Goal: Book appointment/travel/reservation

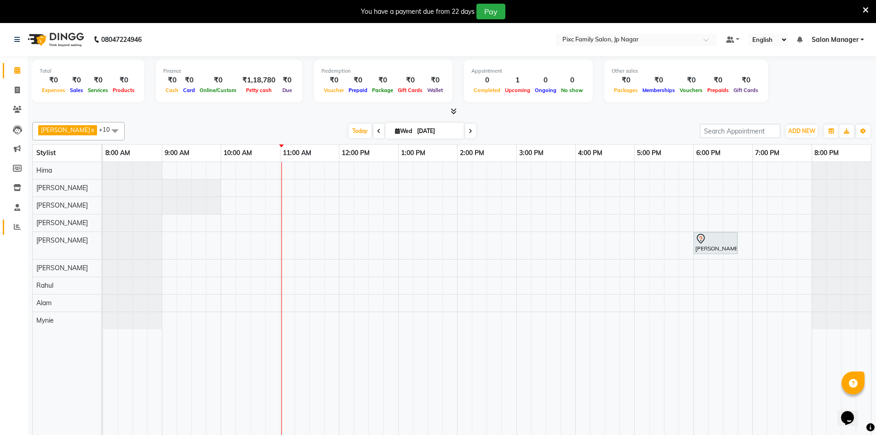
click at [15, 224] on icon at bounding box center [17, 226] width 7 height 7
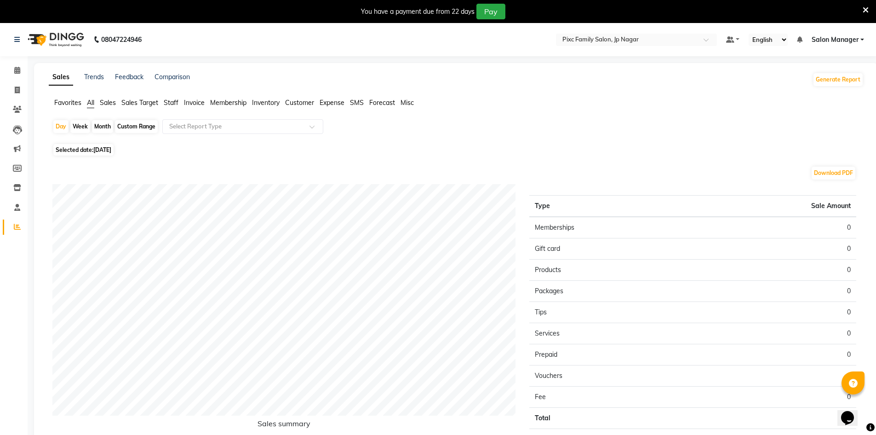
click at [105, 105] on span "Sales" at bounding box center [108, 102] width 16 height 8
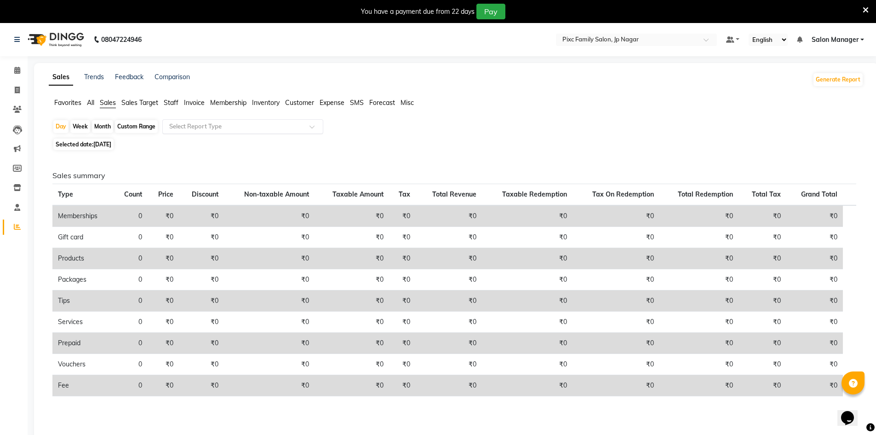
click at [214, 128] on input "text" at bounding box center [233, 126] width 132 height 9
click at [408, 150] on div "Day Week Month Custom Range Select Report Type Selected date: [DATE] Sales summ…" at bounding box center [456, 276] width 815 height 314
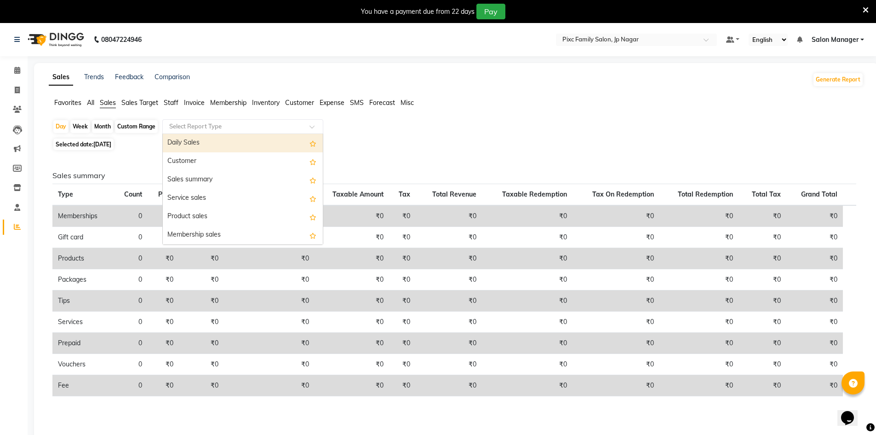
click at [204, 124] on input "text" at bounding box center [233, 126] width 132 height 9
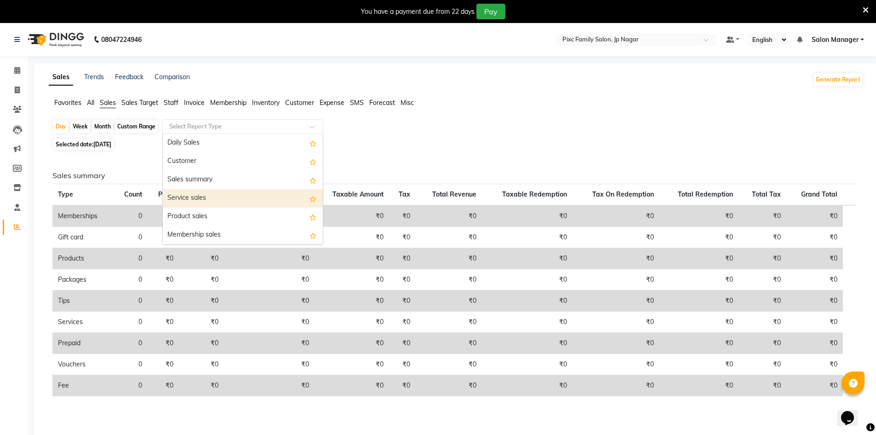
click at [207, 195] on div "Service sales" at bounding box center [243, 198] width 160 height 18
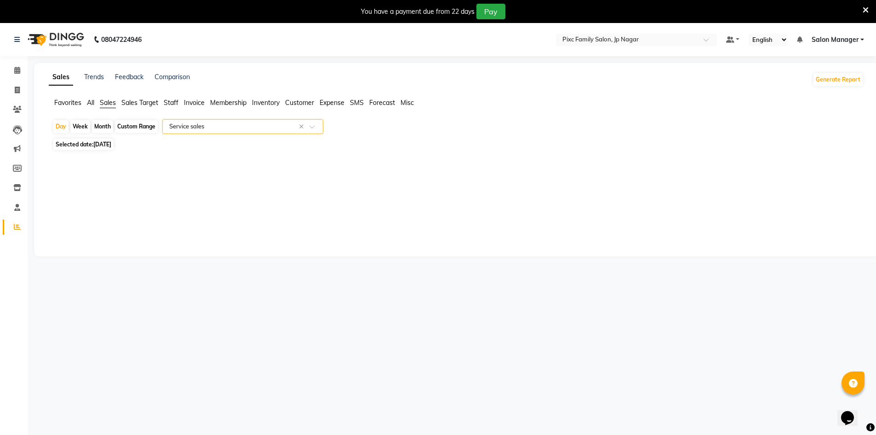
click at [107, 122] on div "Month" at bounding box center [102, 126] width 21 height 13
select select "9"
select select "2025"
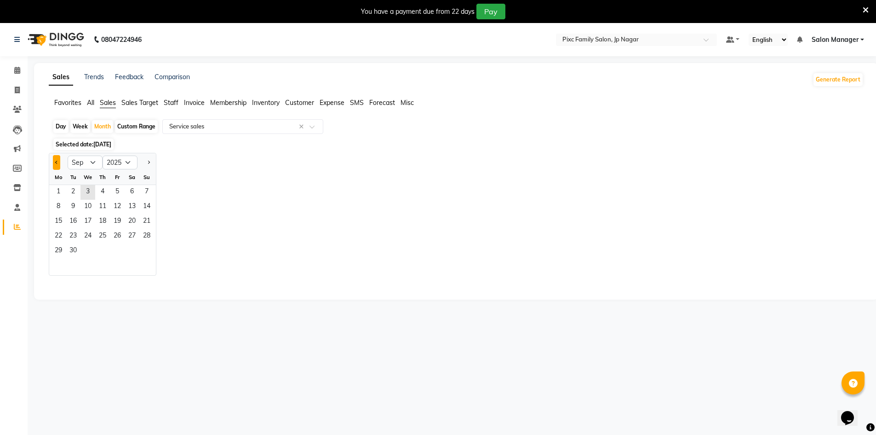
click at [56, 163] on span "Previous month" at bounding box center [56, 162] width 3 height 3
click at [57, 163] on span "Previous month" at bounding box center [56, 162] width 3 height 3
select select "6"
click at [147, 192] on span "1" at bounding box center [146, 192] width 15 height 15
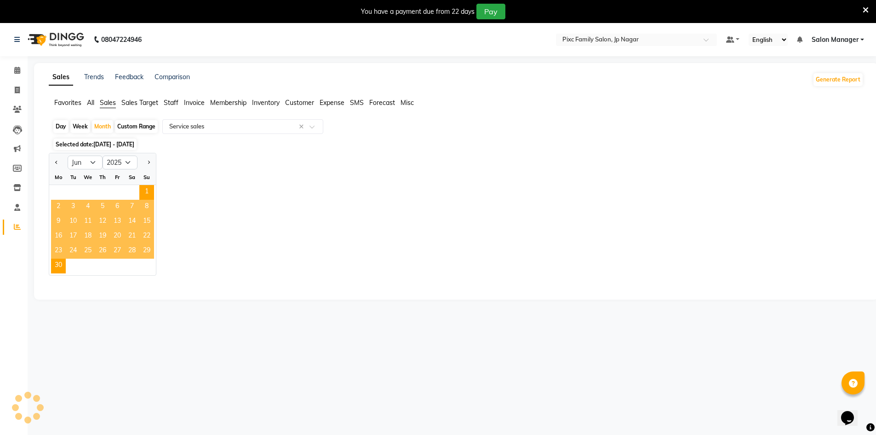
select select "full_report"
select select "csv"
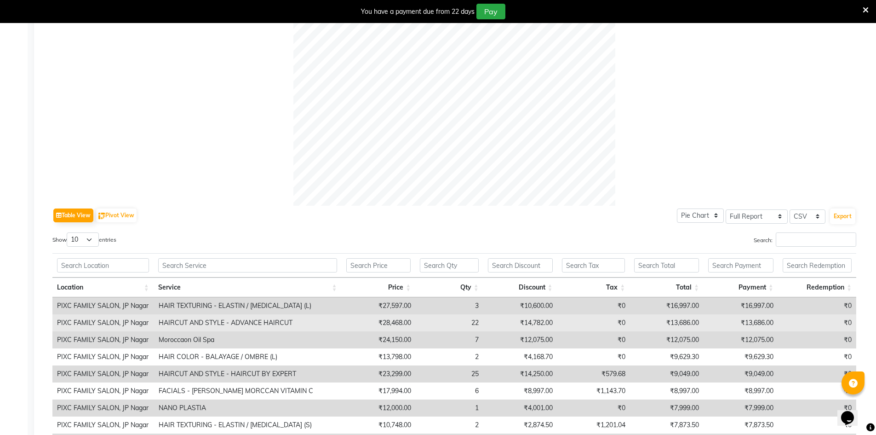
scroll to position [397, 0]
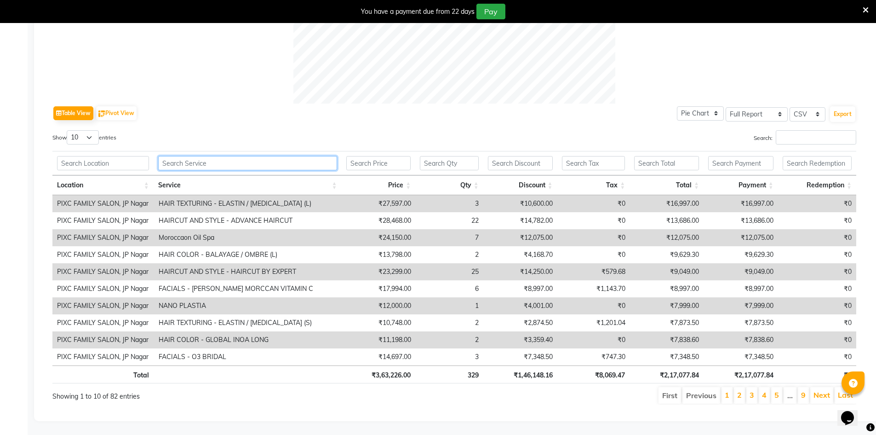
click at [224, 159] on input "text" at bounding box center [247, 163] width 179 height 14
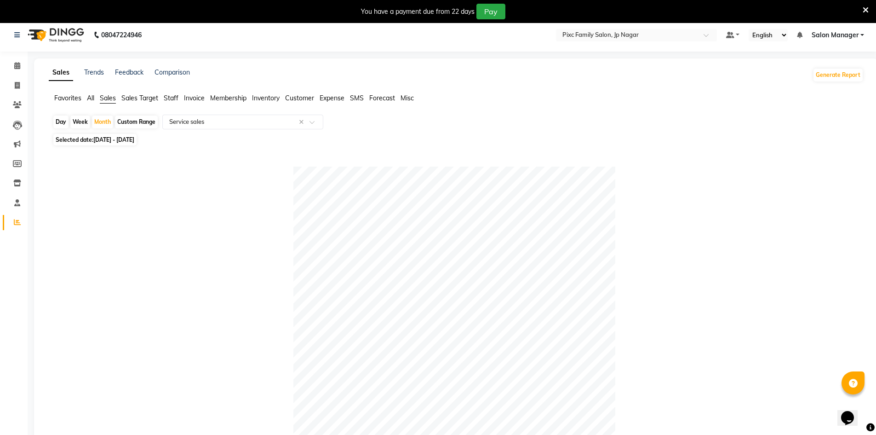
scroll to position [0, 0]
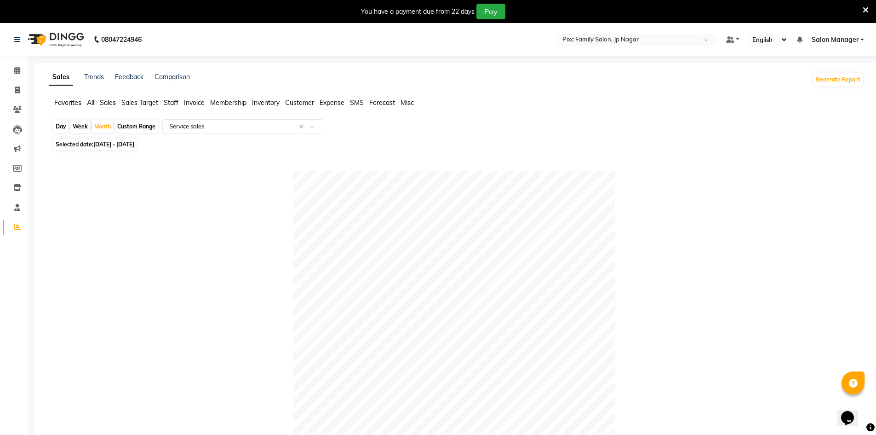
type input "nano"
click at [128, 124] on div "Custom Range" at bounding box center [136, 126] width 43 height 13
select select "6"
select select "2025"
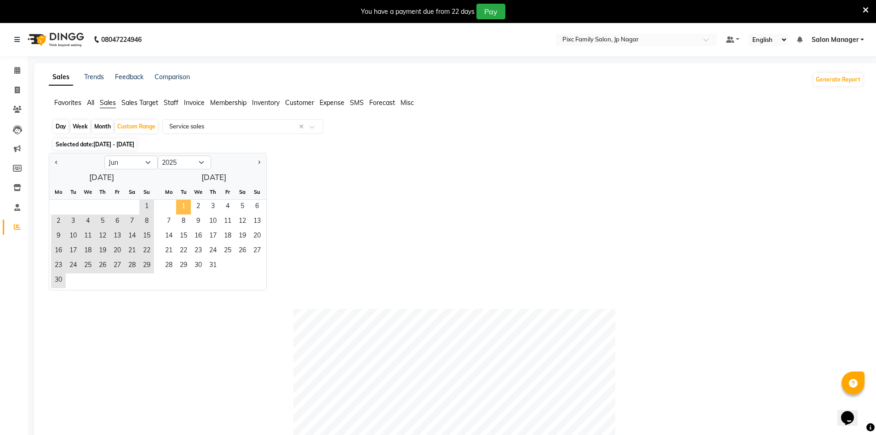
click at [184, 209] on span "1" at bounding box center [183, 207] width 15 height 15
select select "7"
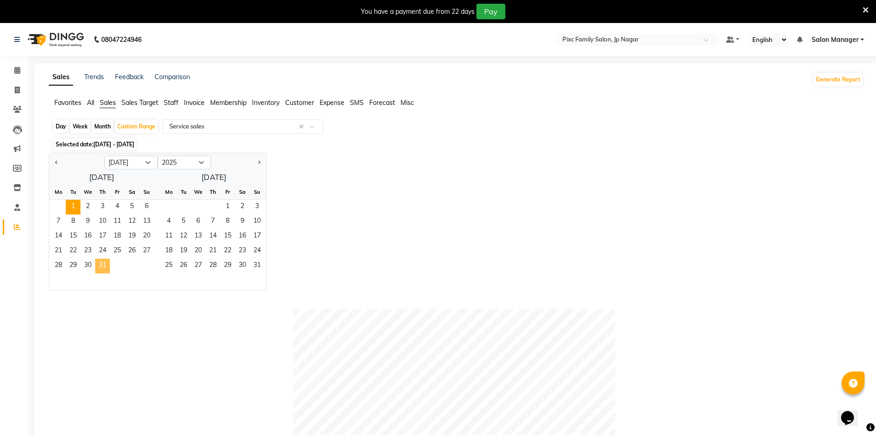
click at [101, 263] on span "31" at bounding box center [102, 266] width 15 height 15
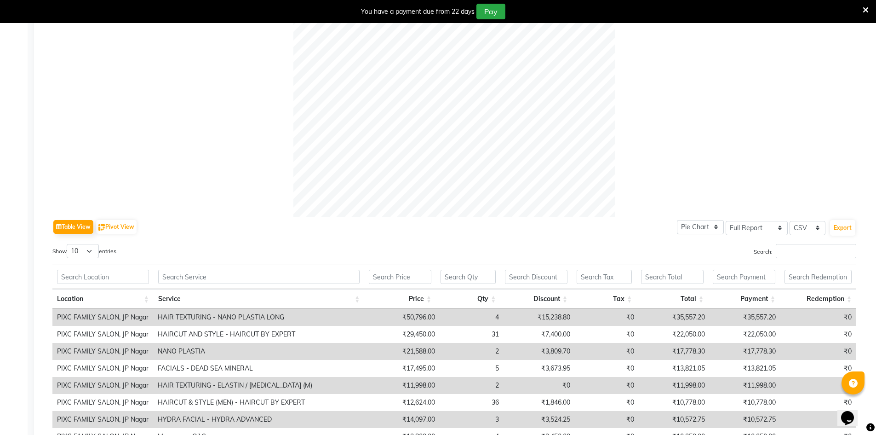
scroll to position [397, 0]
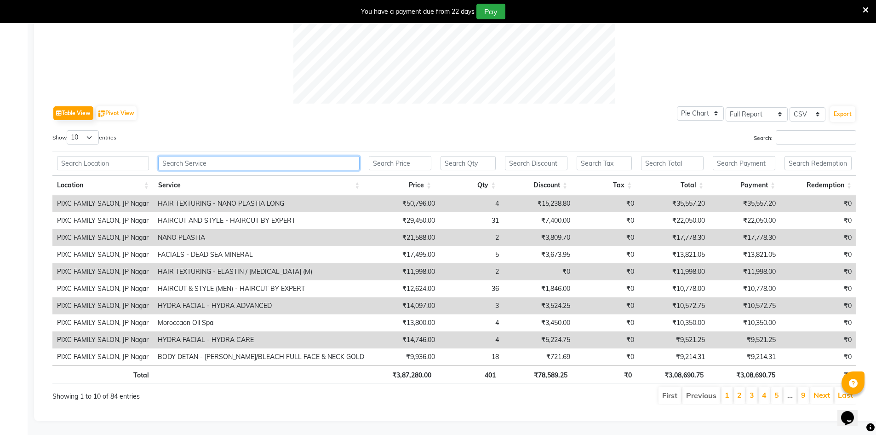
click at [190, 158] on input "text" at bounding box center [258, 163] width 201 height 14
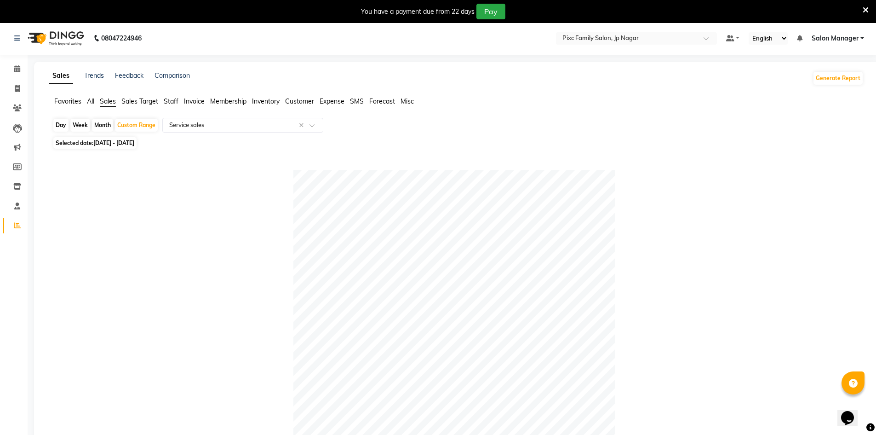
scroll to position [0, 0]
type input "nano"
click at [144, 126] on div "Custom Range" at bounding box center [136, 126] width 43 height 13
select select "7"
select select "2025"
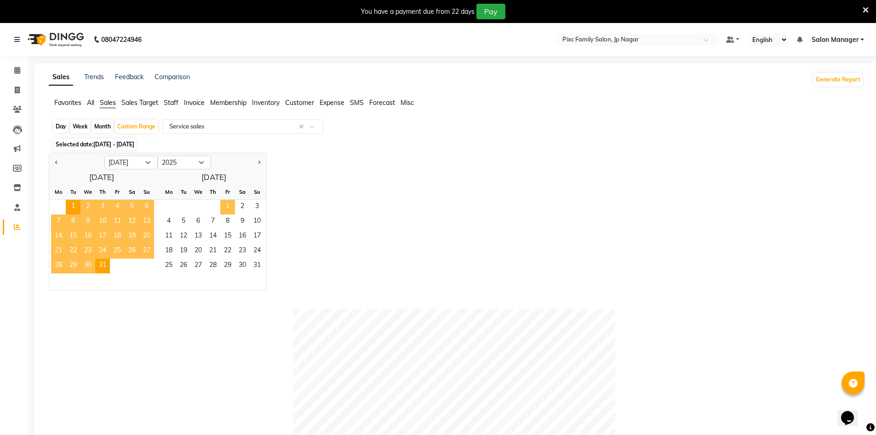
click at [226, 202] on span "1" at bounding box center [227, 207] width 15 height 15
select select "8"
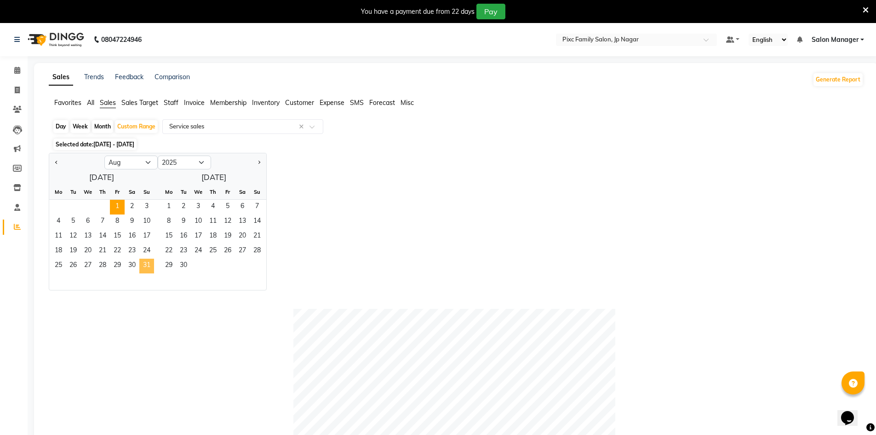
click at [145, 261] on span "31" at bounding box center [146, 266] width 15 height 15
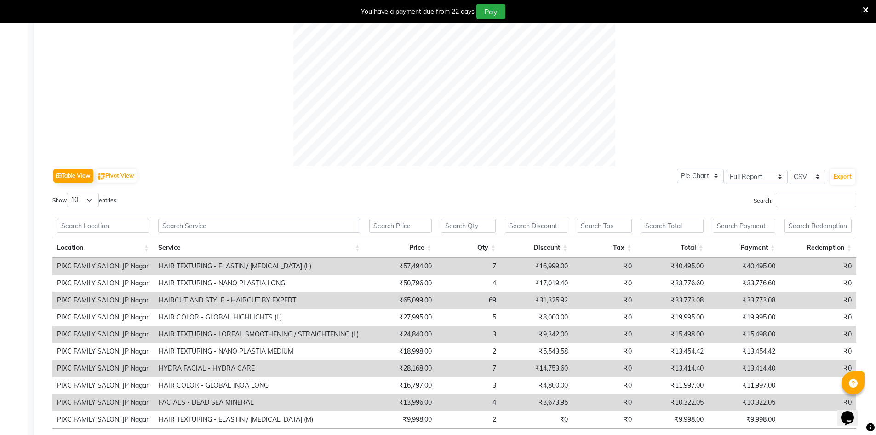
scroll to position [397, 0]
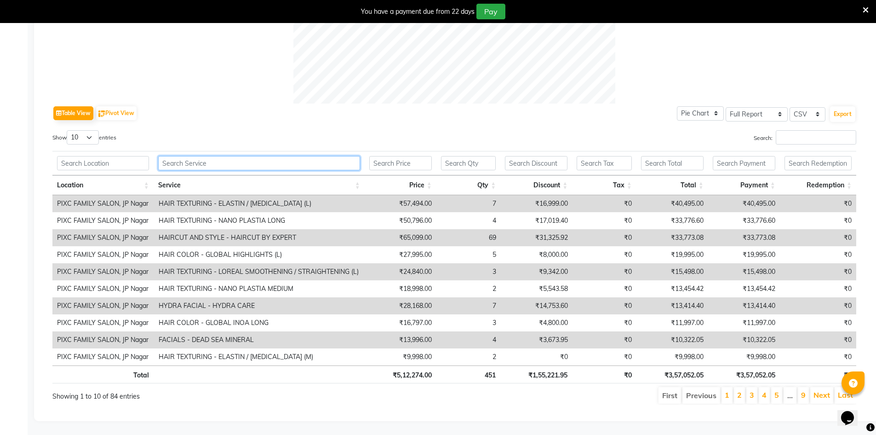
click at [191, 156] on input "text" at bounding box center [259, 163] width 202 height 14
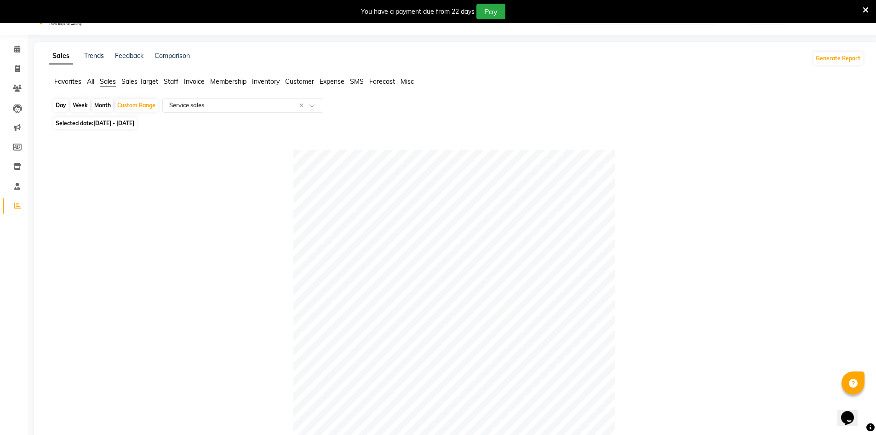
scroll to position [0, 0]
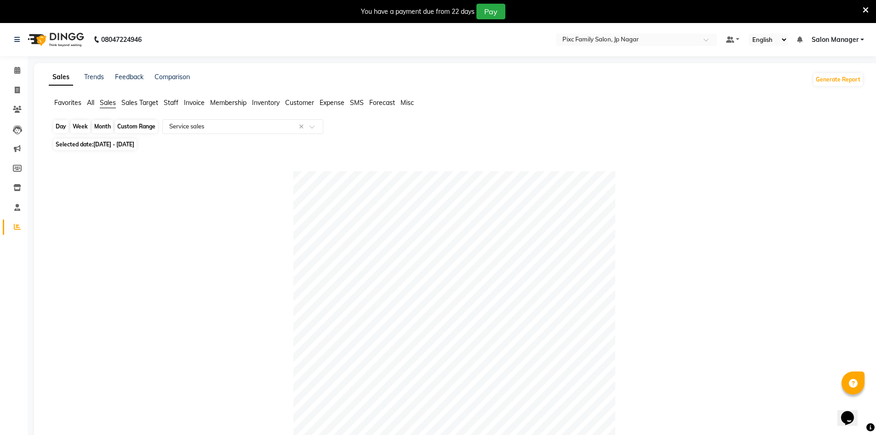
type input "nano"
click at [128, 125] on div "Custom Range" at bounding box center [136, 126] width 43 height 13
select select "8"
select select "2025"
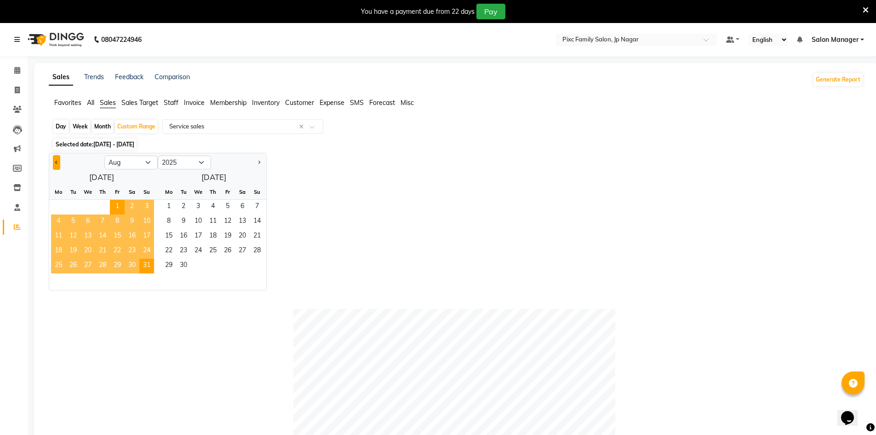
click at [57, 166] on button "Previous month" at bounding box center [56, 162] width 7 height 15
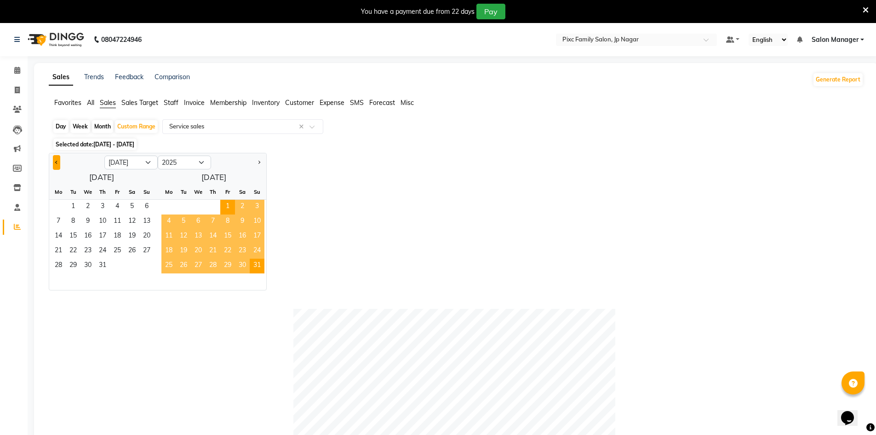
click at [57, 166] on button "Previous month" at bounding box center [56, 162] width 7 height 15
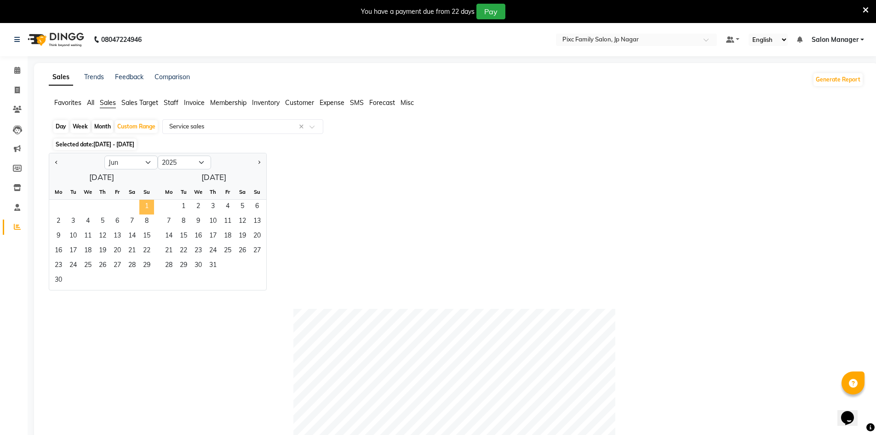
click at [148, 211] on span "1" at bounding box center [146, 207] width 15 height 15
click at [261, 162] on button "Next month" at bounding box center [258, 162] width 7 height 15
select select "7"
click at [254, 268] on span "31" at bounding box center [257, 266] width 15 height 15
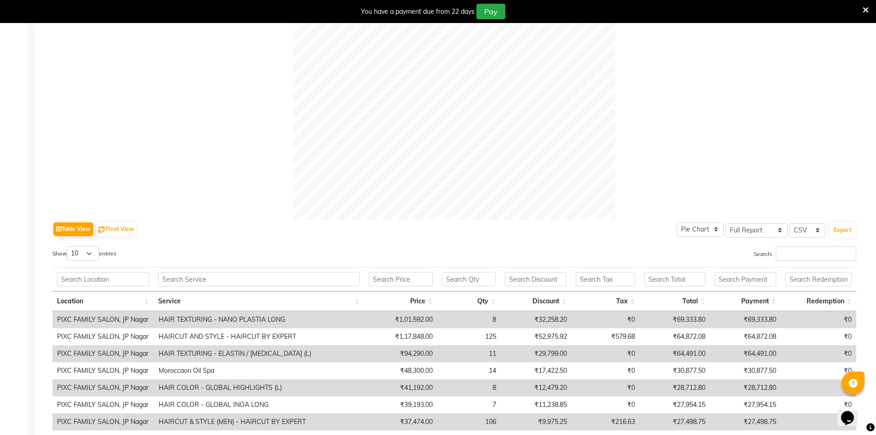
scroll to position [368, 0]
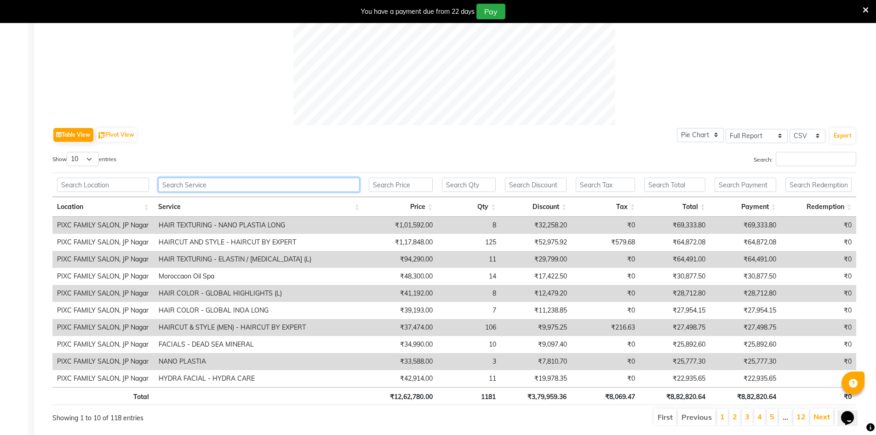
click at [194, 185] on input "text" at bounding box center [258, 185] width 201 height 14
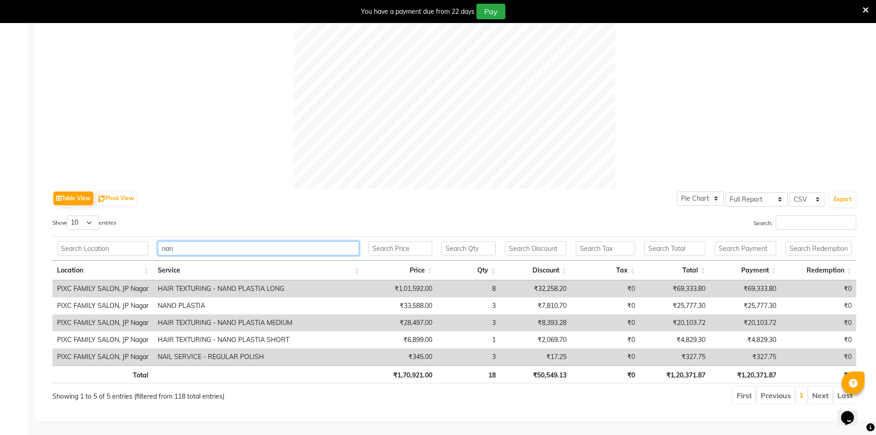
scroll to position [294, 0]
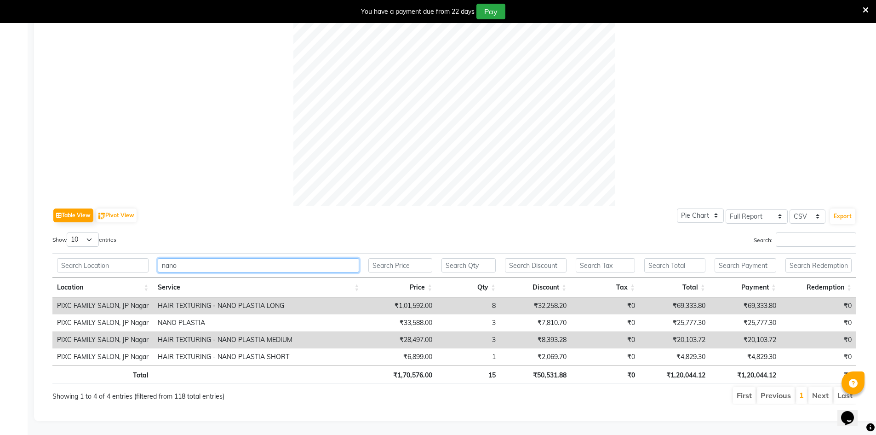
type input "nano"
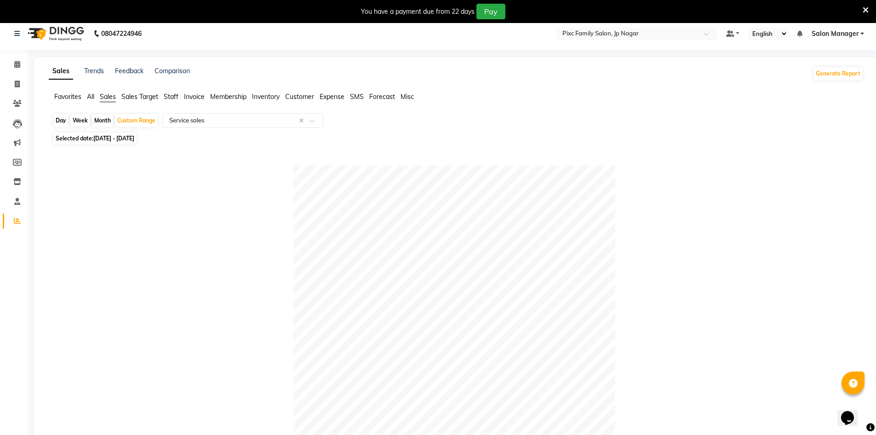
scroll to position [0, 0]
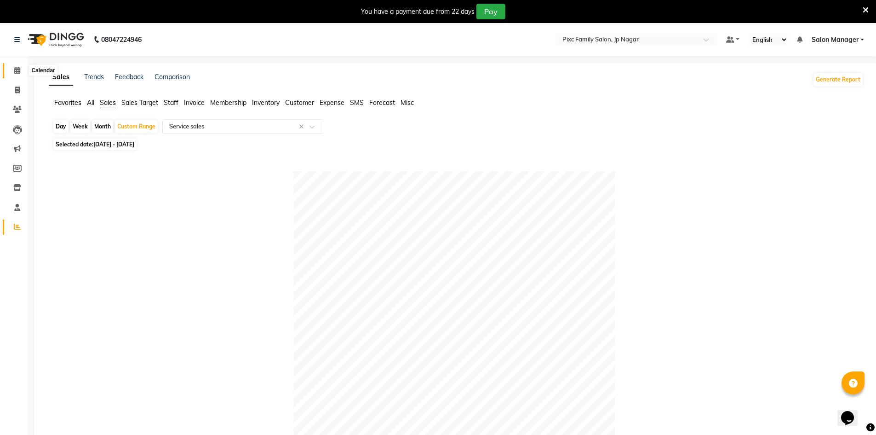
click at [11, 68] on span at bounding box center [17, 70] width 16 height 11
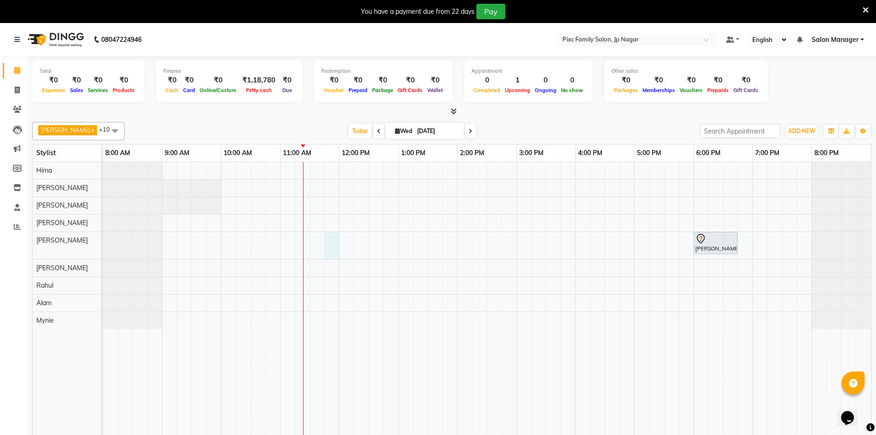
click at [328, 242] on div "[PERSON_NAME], TK01, 06:00 PM-06:45 PM, HAIRCUT & STYLE (MEN) - HAIRCUT BY EXPE…" at bounding box center [487, 305] width 768 height 286
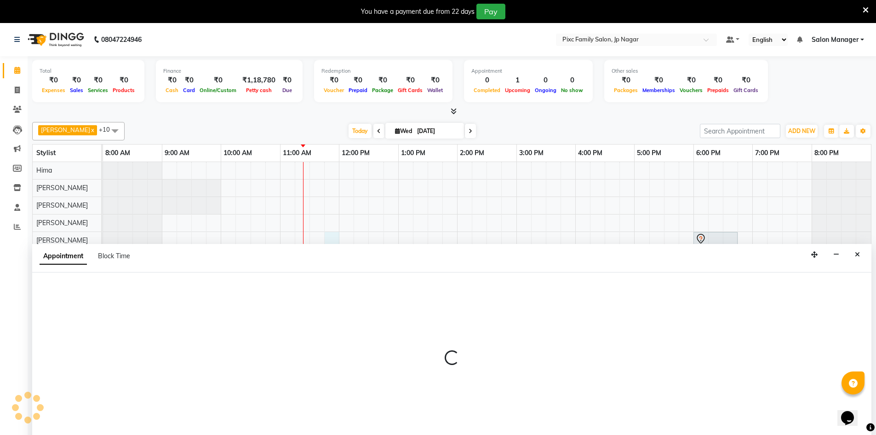
scroll to position [23, 0]
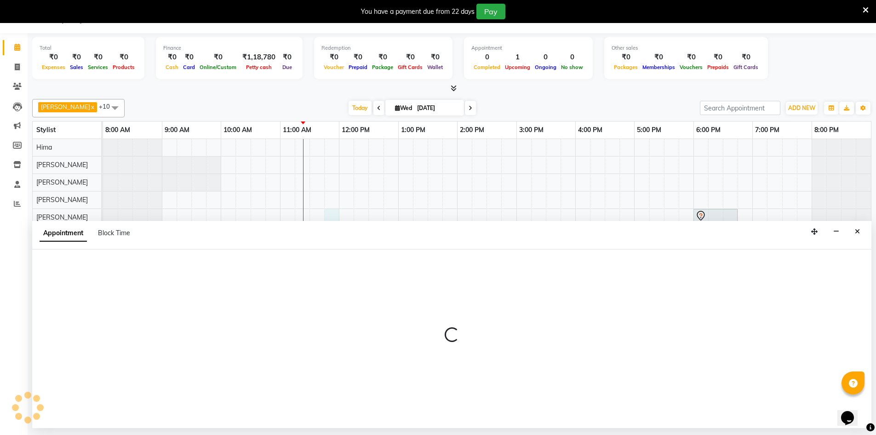
select select "83813"
select select "705"
select select "tentative"
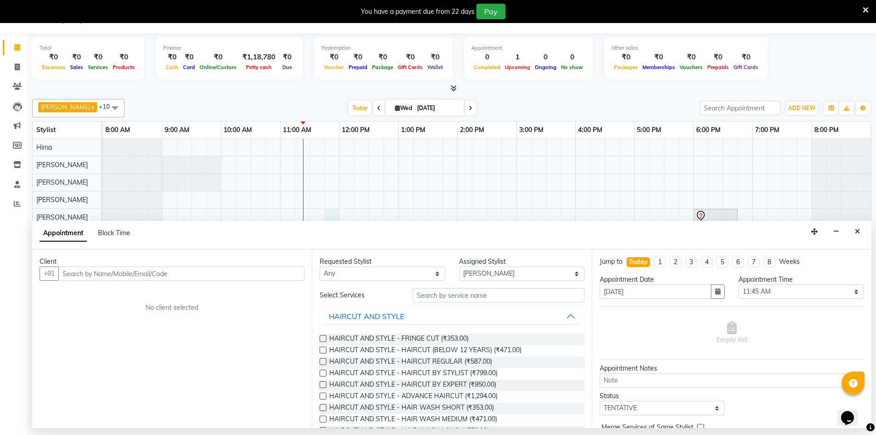
click at [145, 273] on input "text" at bounding box center [181, 273] width 246 height 14
type input "9148481111"
click at [292, 279] on button "Add Client" at bounding box center [285, 273] width 38 height 14
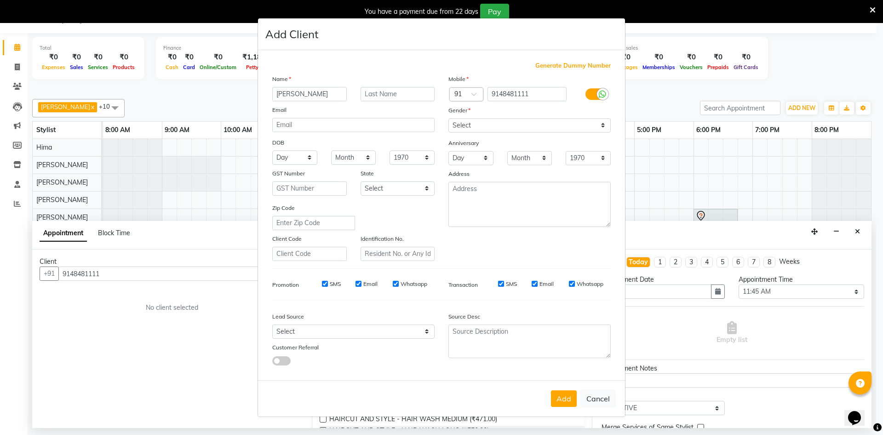
type input "[PERSON_NAME]"
click at [377, 95] on input "text" at bounding box center [398, 94] width 75 height 14
type input "gowda"
click at [568, 402] on button "Add" at bounding box center [564, 398] width 26 height 17
click at [604, 124] on select "Select [DEMOGRAPHIC_DATA] [DEMOGRAPHIC_DATA] Other Prefer Not To Say" at bounding box center [529, 125] width 162 height 14
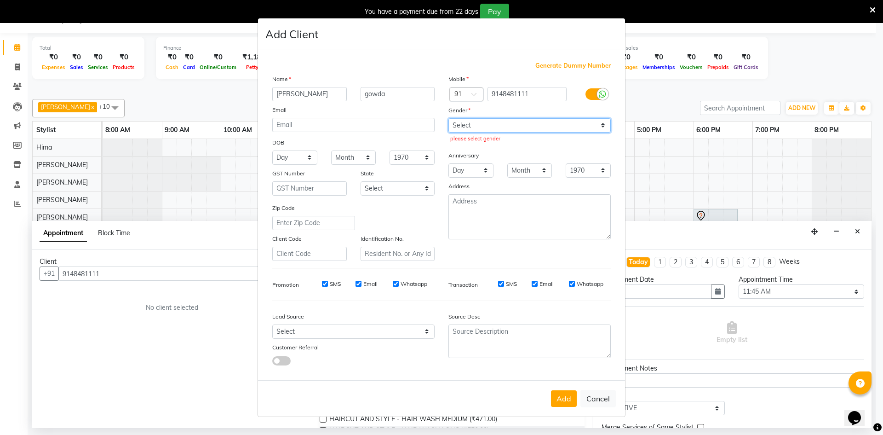
select select "[DEMOGRAPHIC_DATA]"
click at [448, 118] on select "Select [DEMOGRAPHIC_DATA] [DEMOGRAPHIC_DATA] Other Prefer Not To Say" at bounding box center [529, 125] width 162 height 14
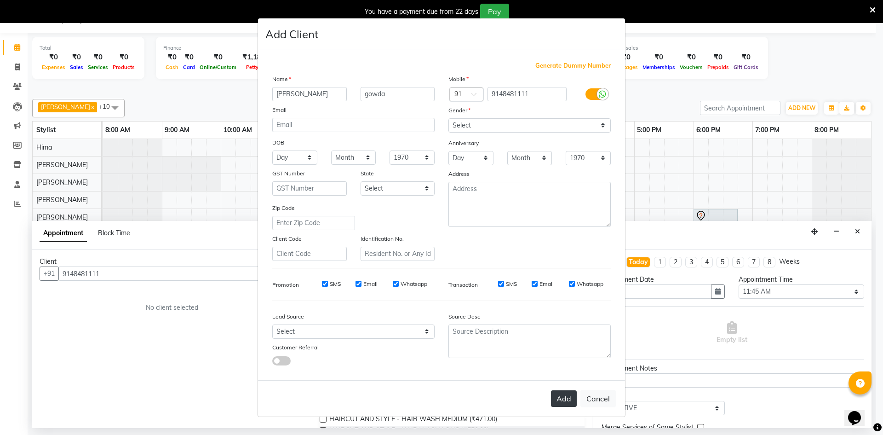
click at [558, 397] on button "Add" at bounding box center [564, 398] width 26 height 17
select select
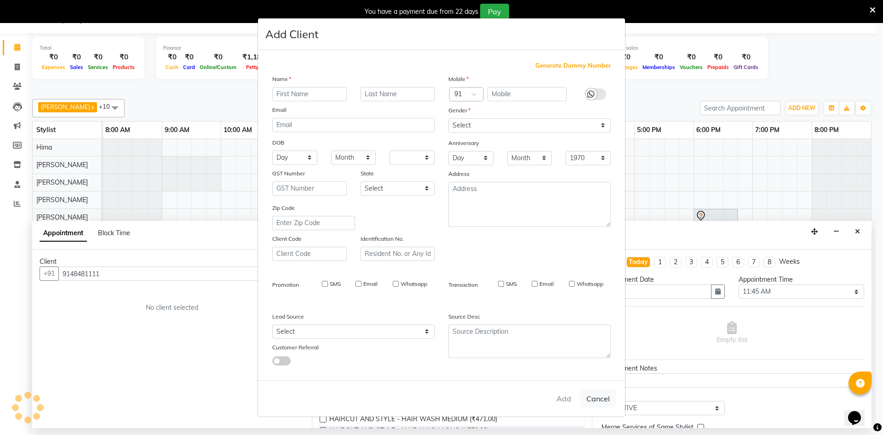
select select
checkbox input "false"
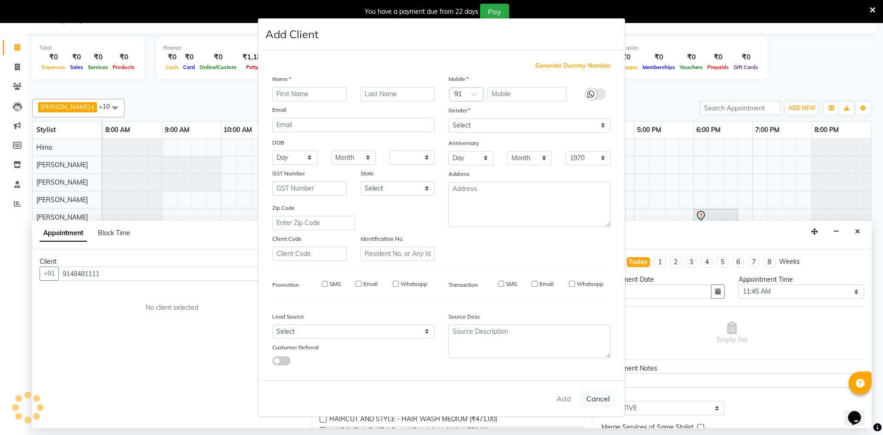
checkbox input "false"
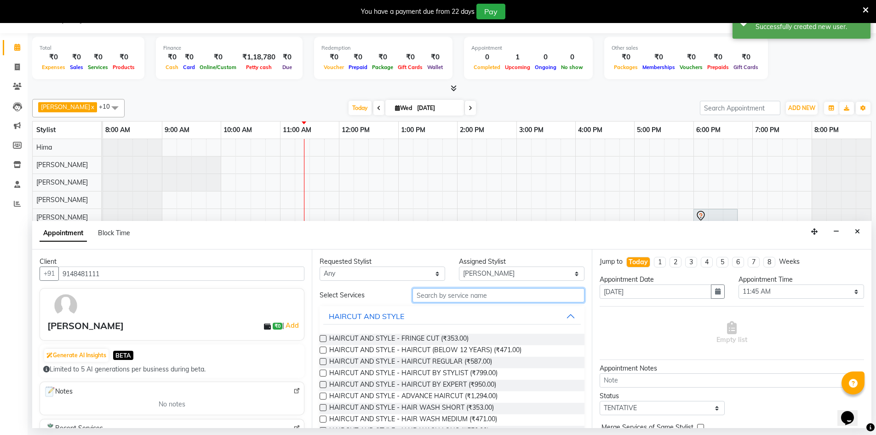
click at [549, 293] on input "text" at bounding box center [499, 295] width 172 height 14
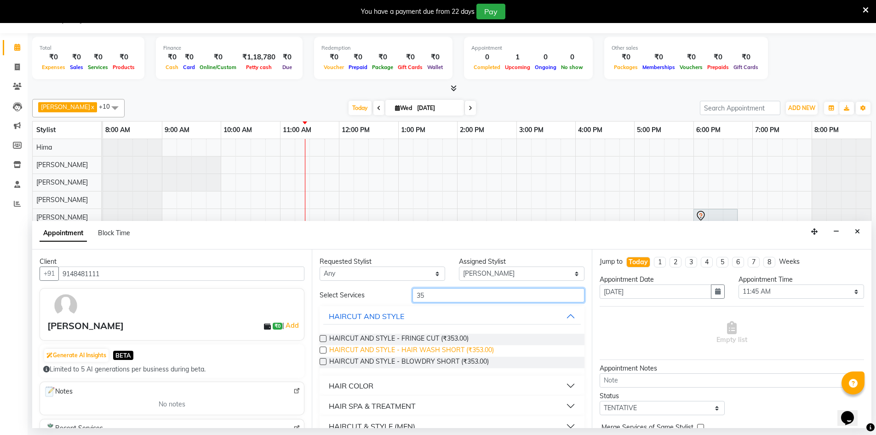
type input "35"
click at [463, 349] on span "HAIRCUT AND STYLE - HAIR WASH SHORT (₹353.00)" at bounding box center [411, 350] width 165 height 11
checkbox input "false"
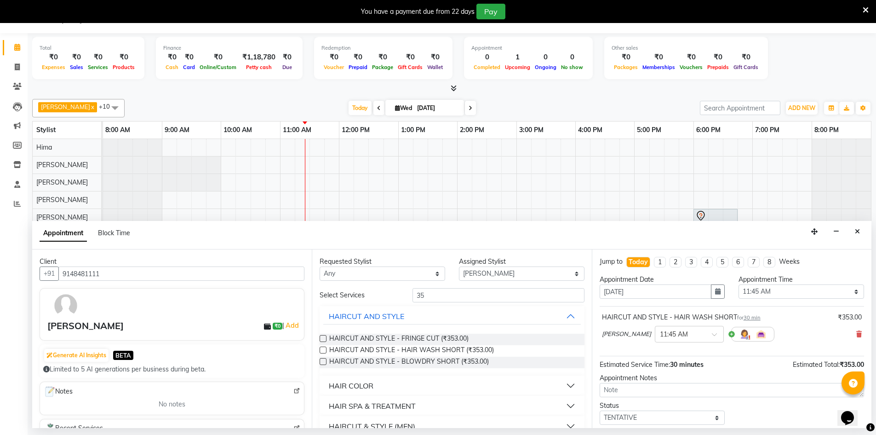
click at [731, 334] on div at bounding box center [752, 334] width 43 height 15
click at [533, 301] on input "35" at bounding box center [499, 295] width 172 height 14
type input "3"
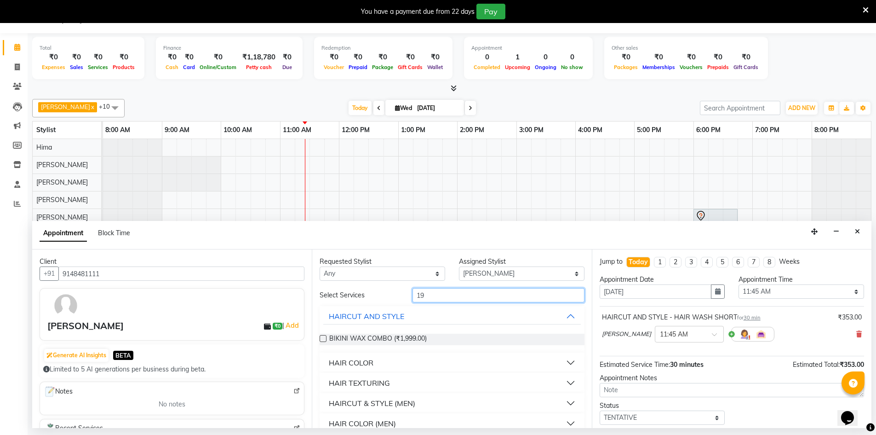
type input "19"
click at [484, 406] on button "HAIRCUT & STYLE (MEN)" at bounding box center [451, 403] width 257 height 17
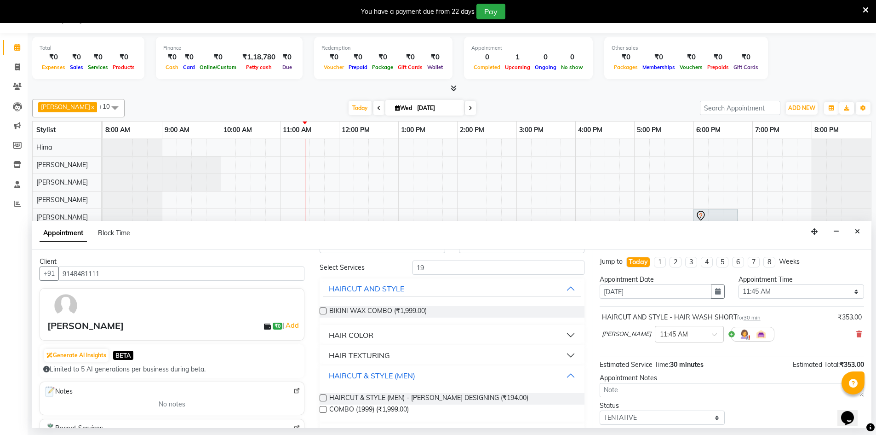
scroll to position [51, 0]
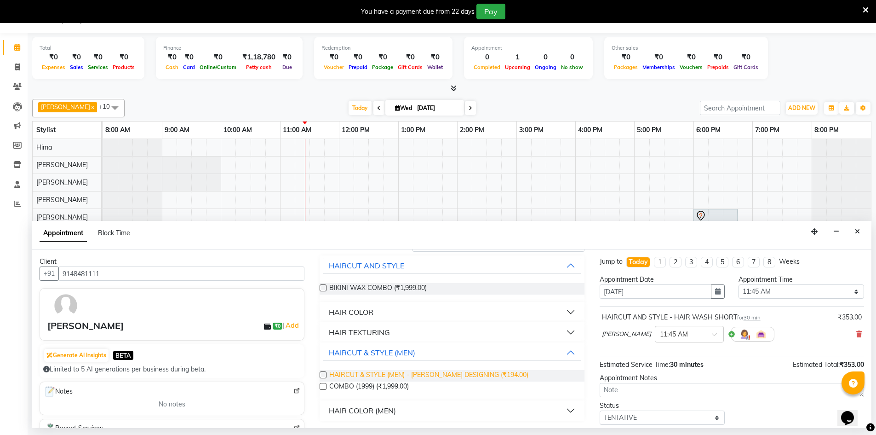
click at [492, 373] on span "HAIRCUT & STYLE (MEN) - [PERSON_NAME] DESIGNING (₹194.00)" at bounding box center [428, 375] width 199 height 11
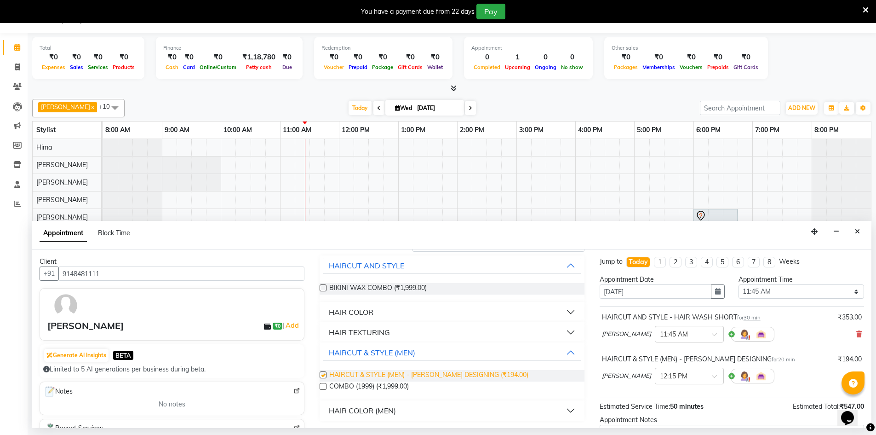
checkbox input "false"
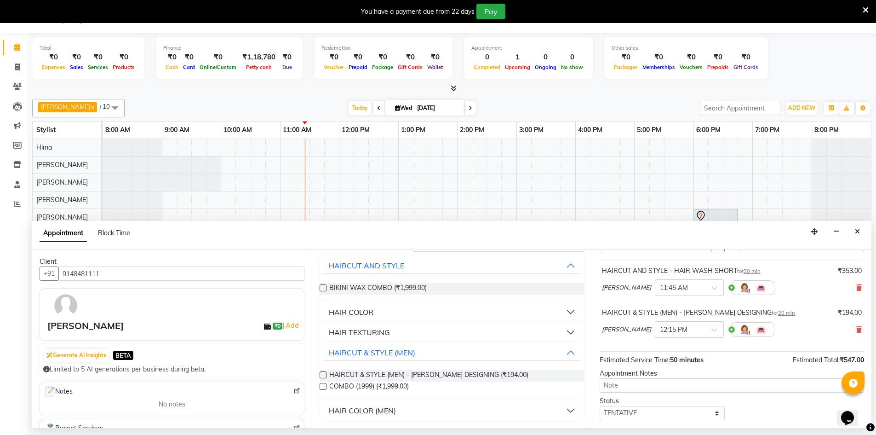
scroll to position [97, 0]
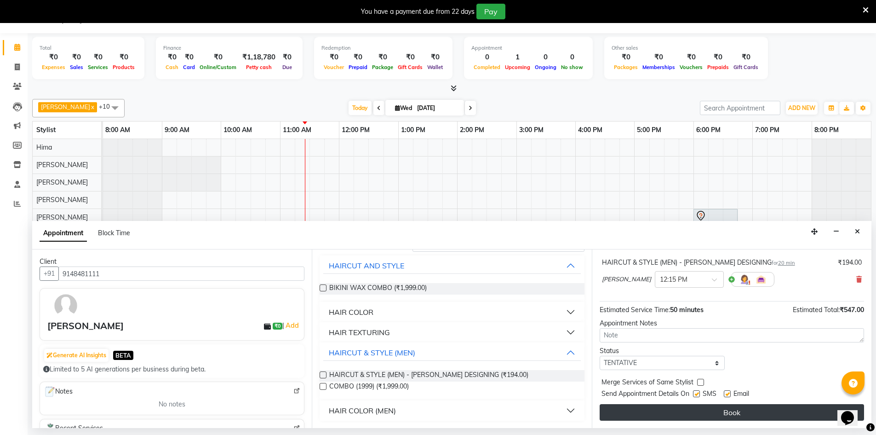
click at [709, 412] on button "Book" at bounding box center [732, 412] width 264 height 17
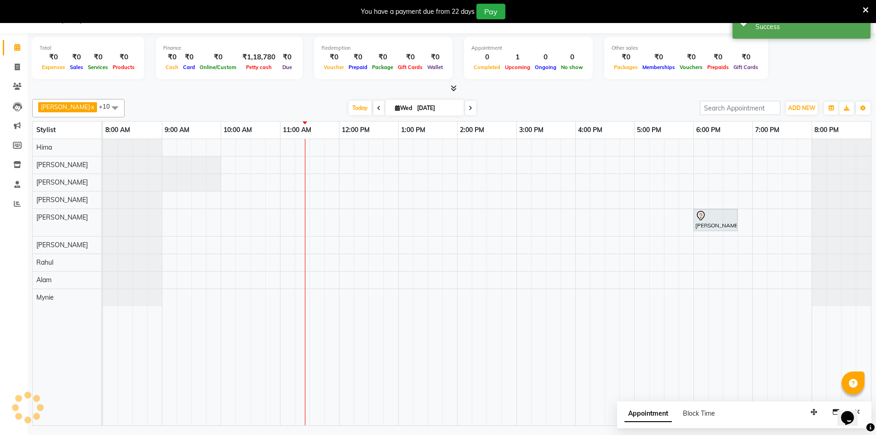
scroll to position [0, 0]
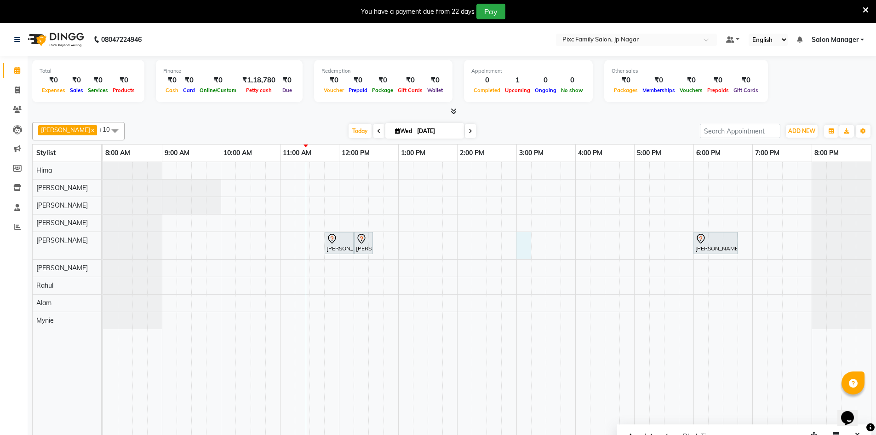
click at [520, 246] on div "[PERSON_NAME], TK02, 11:45 AM-12:15 PM, HAIRCUT AND STYLE - HAIR WASH SHORT [PE…" at bounding box center [487, 305] width 768 height 286
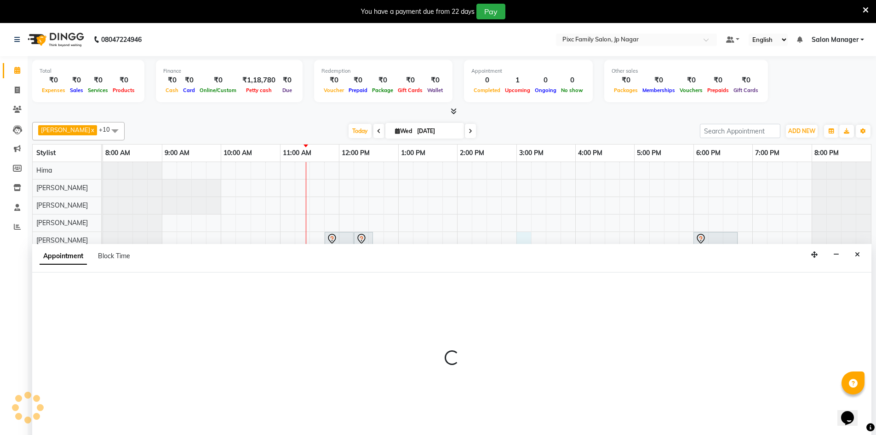
scroll to position [23, 0]
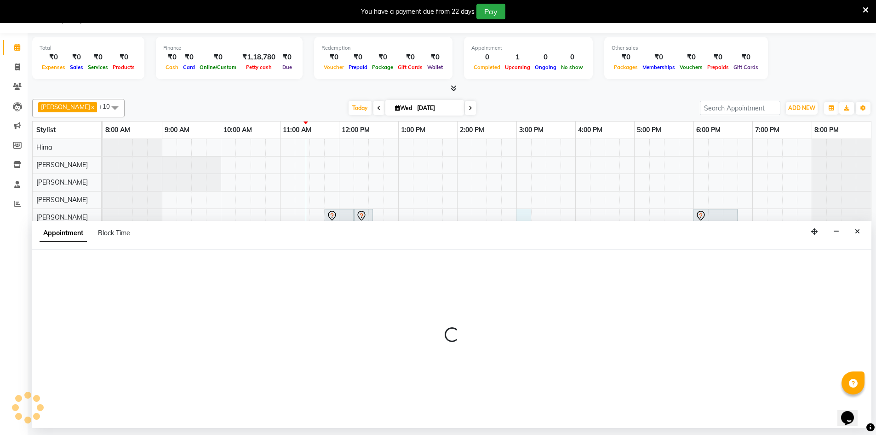
select select "83813"
select select "tentative"
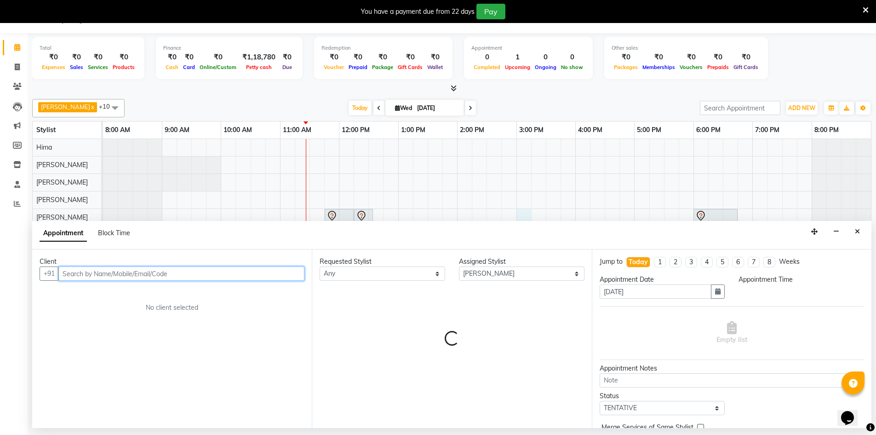
select select "900"
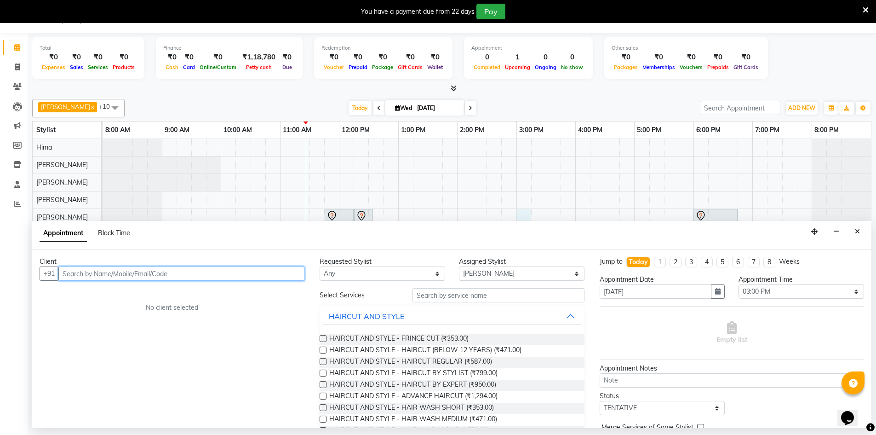
click at [93, 278] on input "text" at bounding box center [181, 273] width 246 height 14
type input "9353580609"
click at [279, 271] on span "Add Client" at bounding box center [285, 273] width 31 height 8
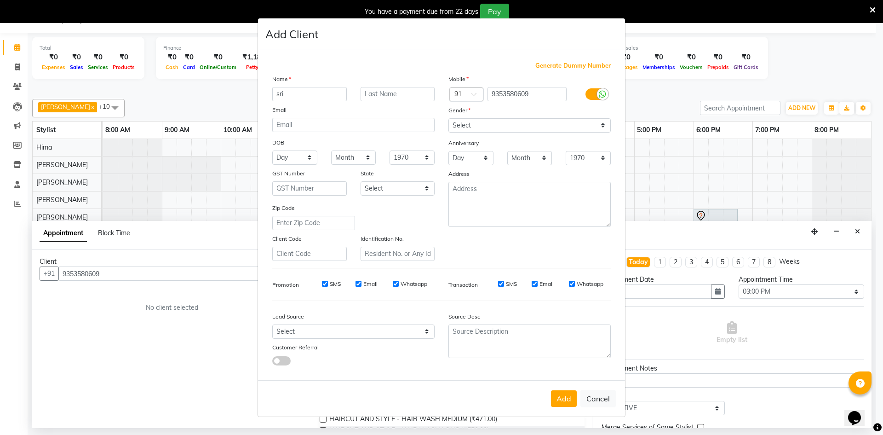
type input "sri"
click at [603, 124] on select "Select [DEMOGRAPHIC_DATA] [DEMOGRAPHIC_DATA] Other Prefer Not To Say" at bounding box center [529, 125] width 162 height 14
select select "[DEMOGRAPHIC_DATA]"
click at [448, 118] on select "Select [DEMOGRAPHIC_DATA] [DEMOGRAPHIC_DATA] Other Prefer Not To Say" at bounding box center [529, 125] width 162 height 14
click at [564, 396] on button "Add" at bounding box center [564, 398] width 26 height 17
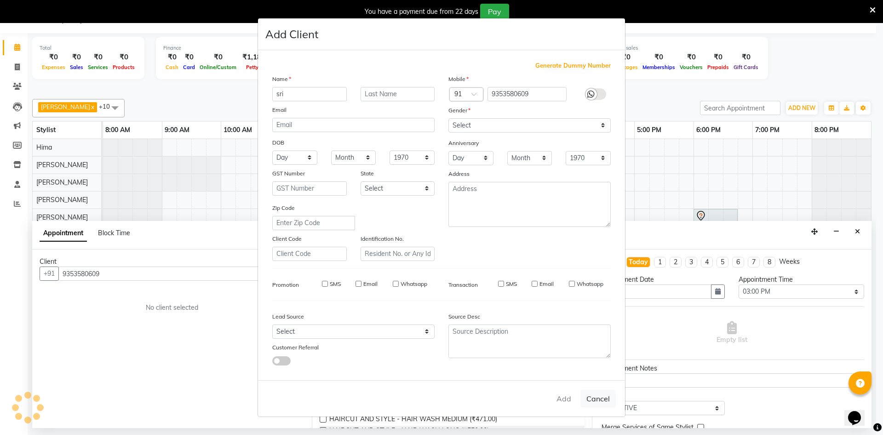
select select
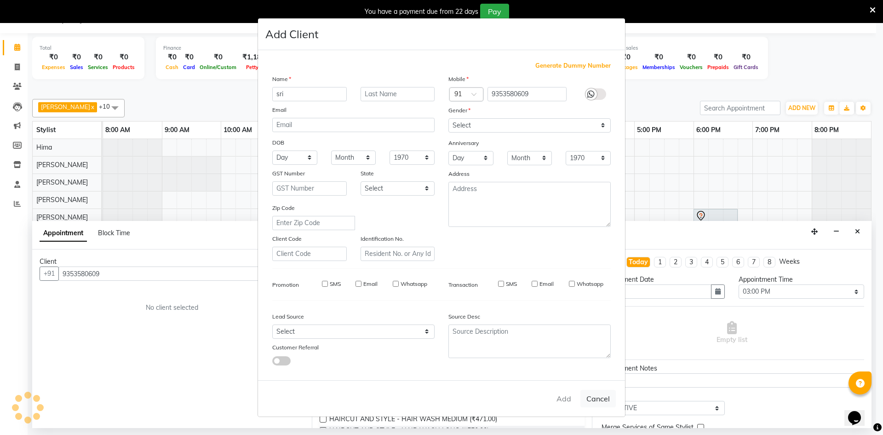
select select
checkbox input "false"
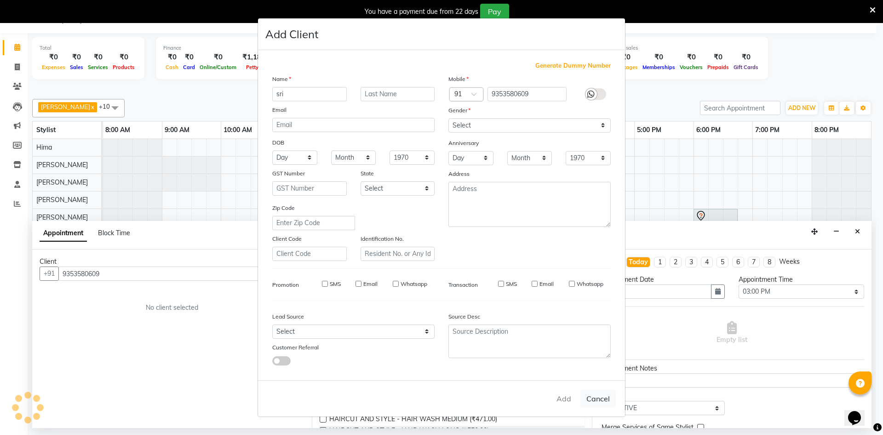
checkbox input "false"
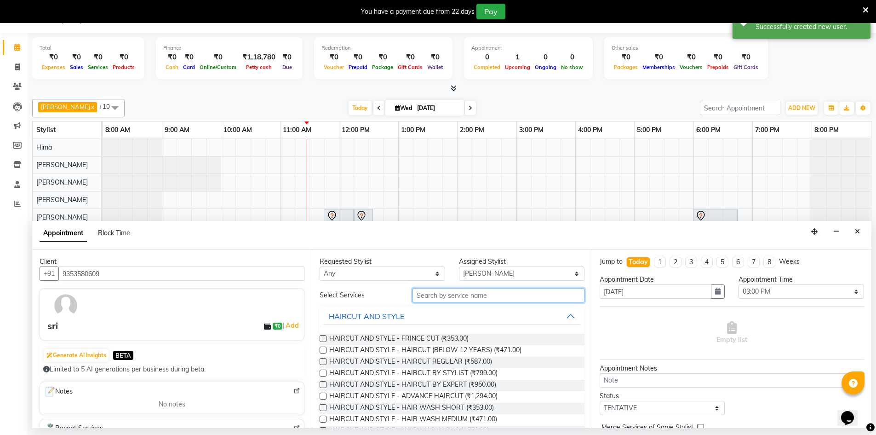
click at [518, 296] on input "text" at bounding box center [499, 295] width 172 height 14
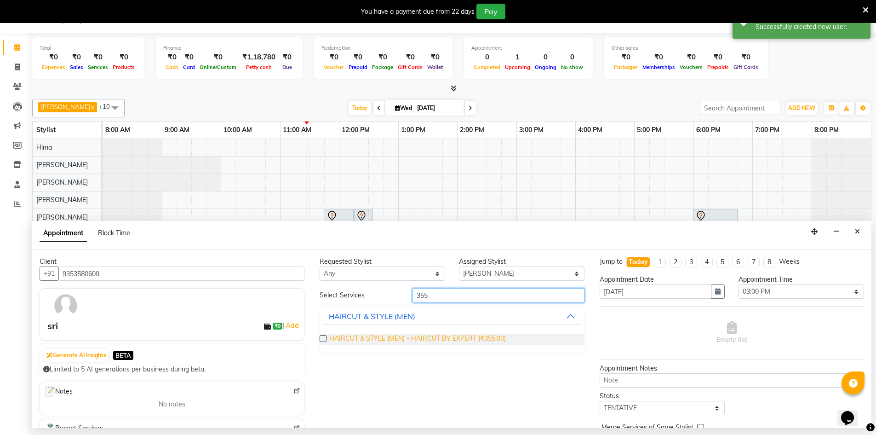
type input "355"
click at [487, 337] on span "HAIRCUT & STYLE (MEN) - HAIRCUT BY EXPERT (₹355.00)" at bounding box center [417, 338] width 177 height 11
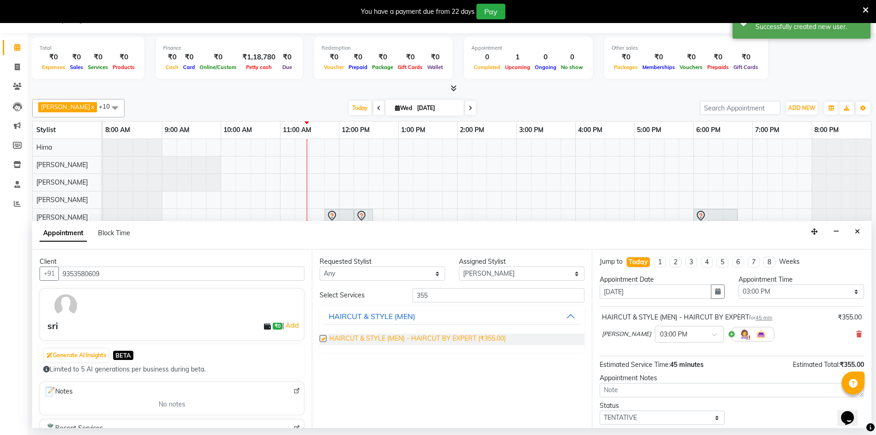
checkbox input "false"
click at [529, 299] on input "355" at bounding box center [499, 295] width 172 height 14
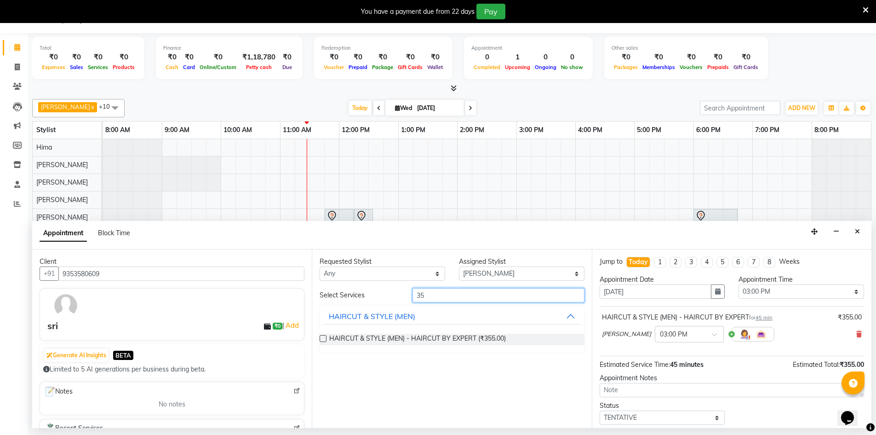
type input "3"
type input "19"
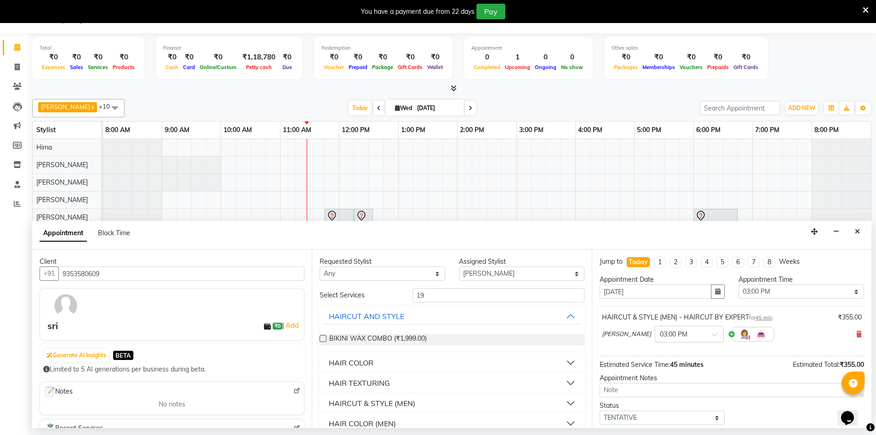
click at [477, 402] on button "HAIRCUT & STYLE (MEN)" at bounding box center [451, 403] width 257 height 17
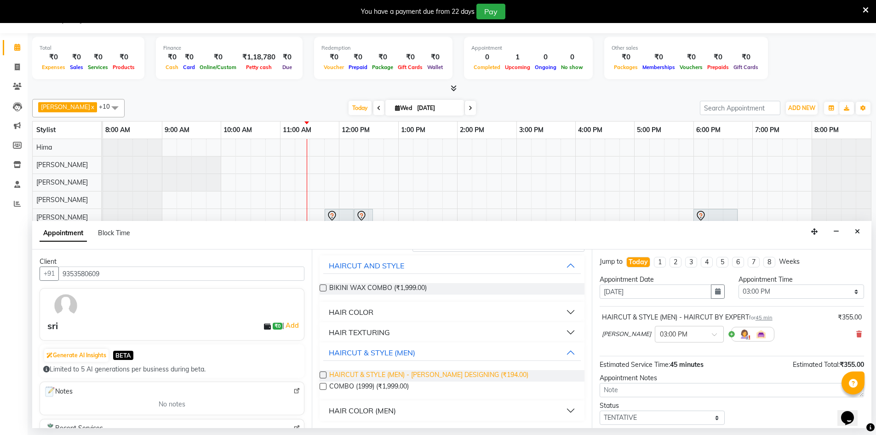
click at [491, 378] on span "HAIRCUT & STYLE (MEN) - [PERSON_NAME] DESIGNING (₹194.00)" at bounding box center [428, 375] width 199 height 11
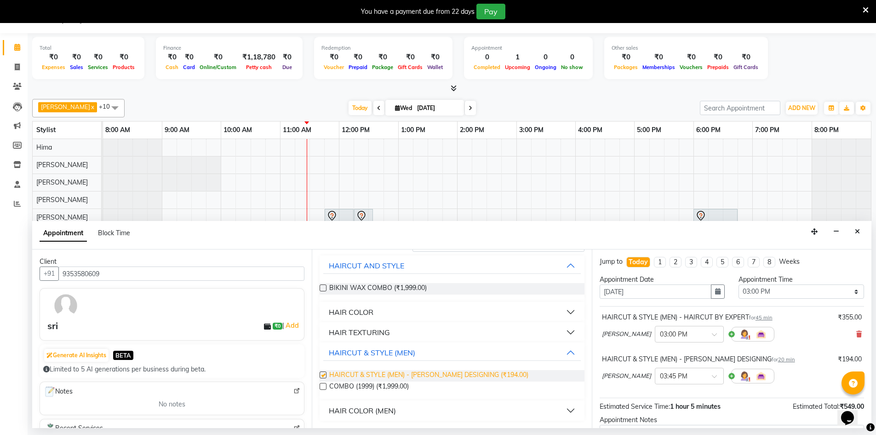
checkbox input "false"
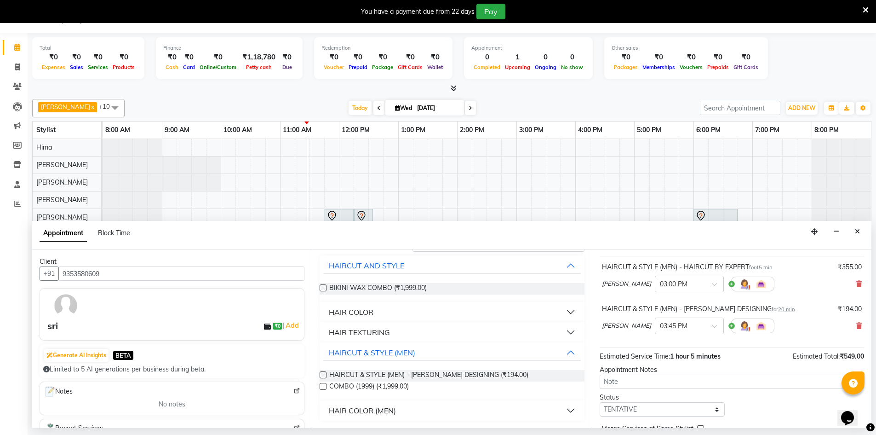
scroll to position [97, 0]
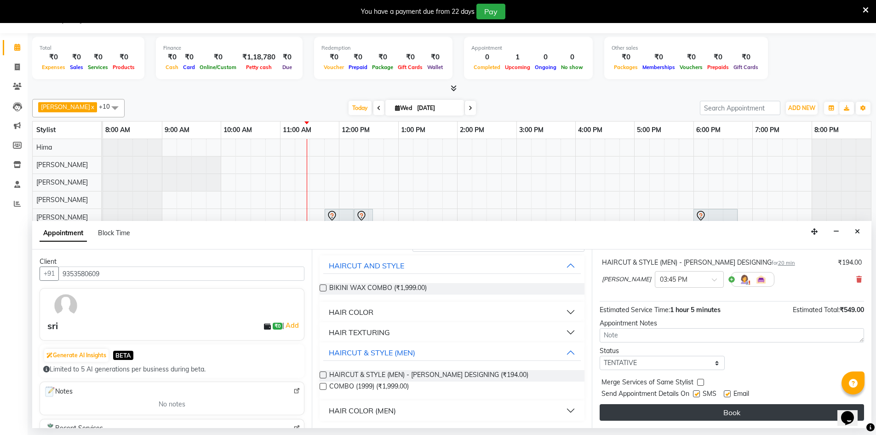
click at [725, 414] on button "Book" at bounding box center [732, 412] width 264 height 17
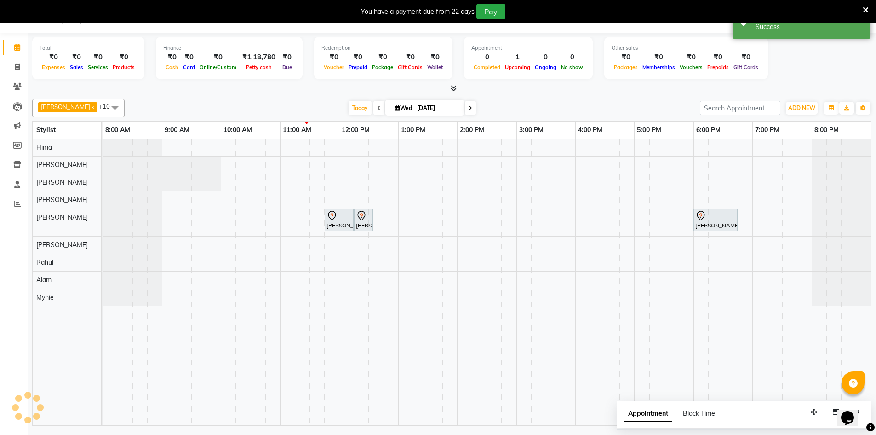
scroll to position [0, 0]
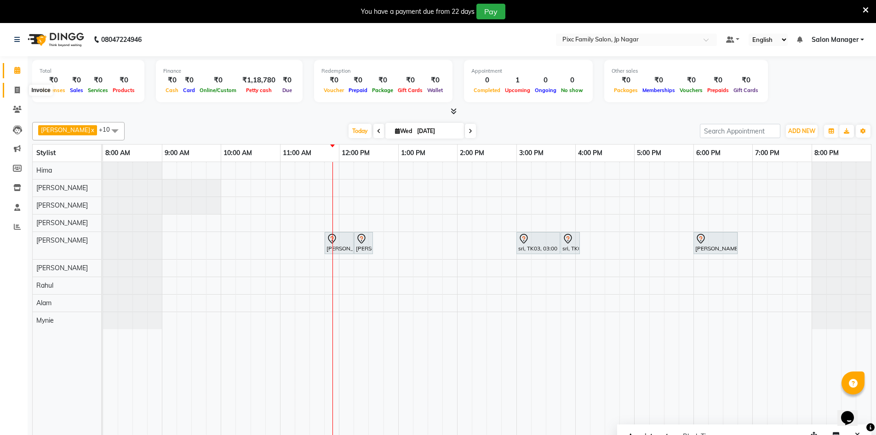
click at [17, 94] on span at bounding box center [17, 90] width 16 height 11
select select "service"
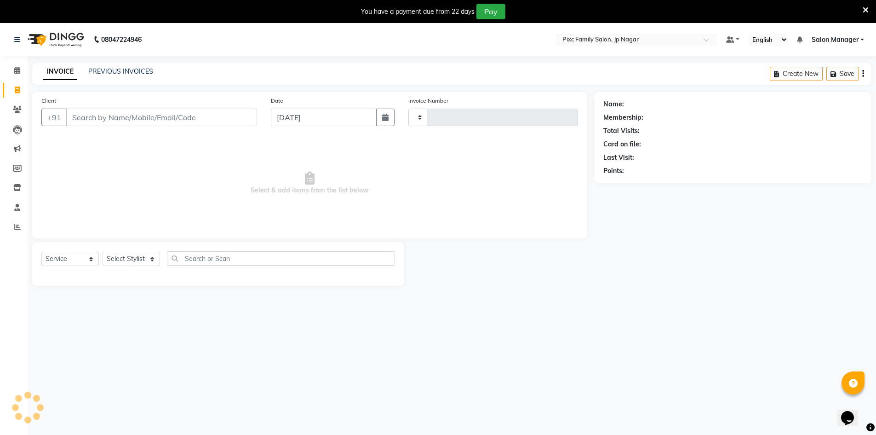
type input "0532"
select select "8432"
click at [94, 112] on input "Client" at bounding box center [161, 117] width 191 height 17
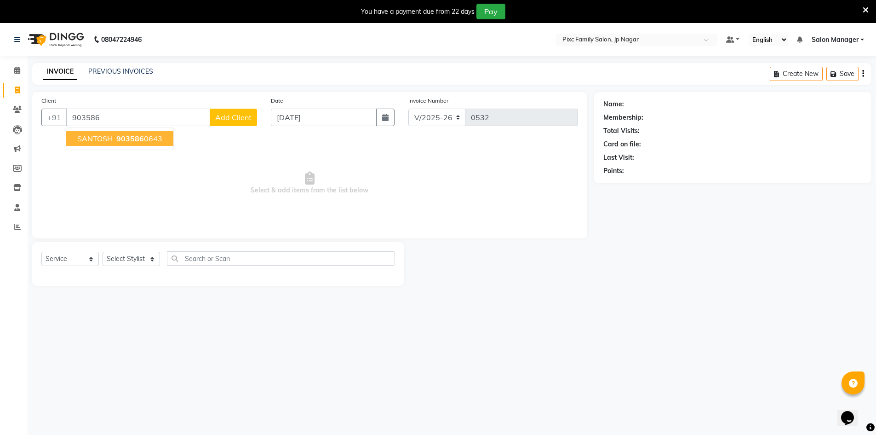
click at [106, 142] on span "sANTOSH" at bounding box center [94, 138] width 35 height 9
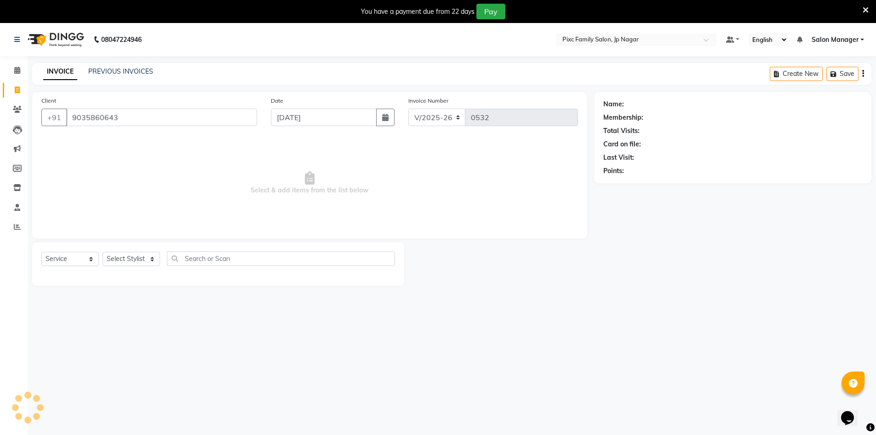
type input "9035860643"
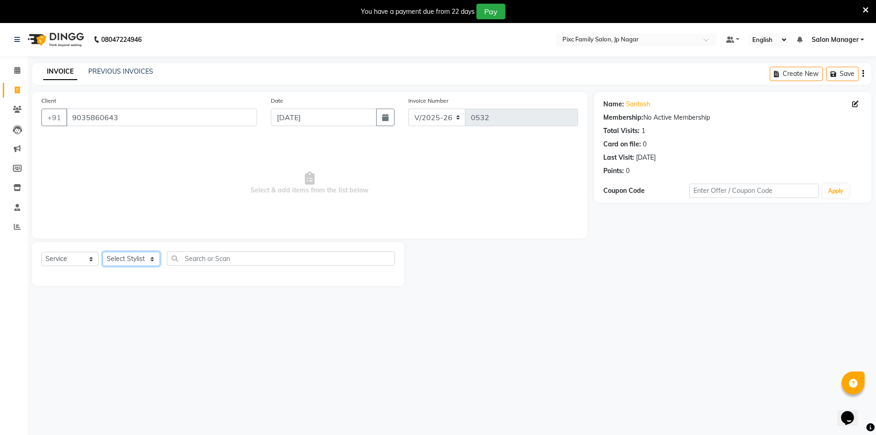
click at [131, 260] on select "Select Stylist [PERSON_NAME] BISWAKARAM [PERSON_NAME] [PERSON_NAME] [PERSON_NAM…" at bounding box center [131, 259] width 57 height 14
select select "87263"
click at [103, 252] on select "Select Stylist [PERSON_NAME] BISWAKARAM [PERSON_NAME] [PERSON_NAME] [PERSON_NAM…" at bounding box center [131, 259] width 57 height 14
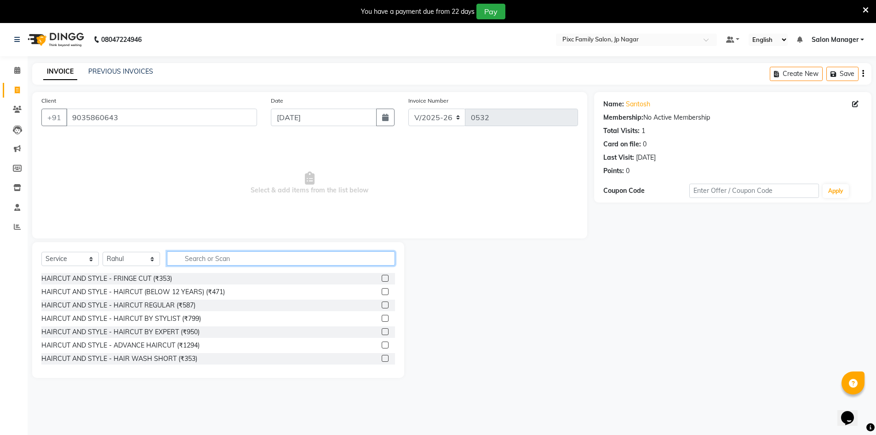
click at [207, 260] on input "text" at bounding box center [281, 258] width 228 height 14
type input "200"
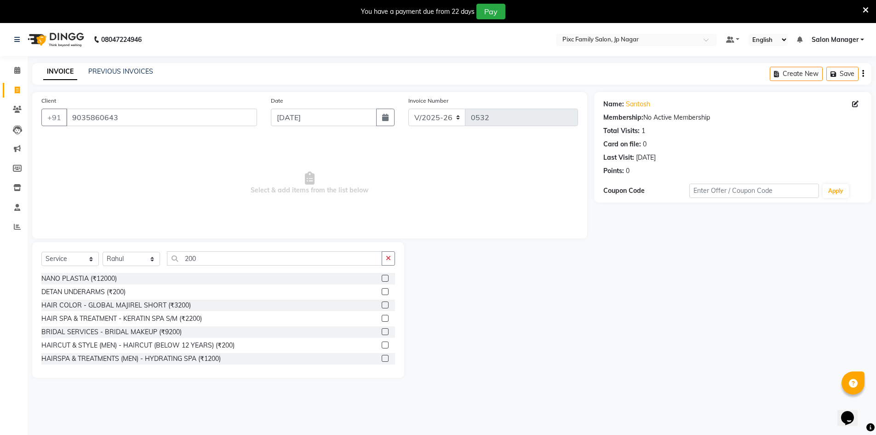
click at [382, 345] on label at bounding box center [385, 344] width 7 height 7
click at [382, 345] on input "checkbox" at bounding box center [385, 345] width 6 height 6
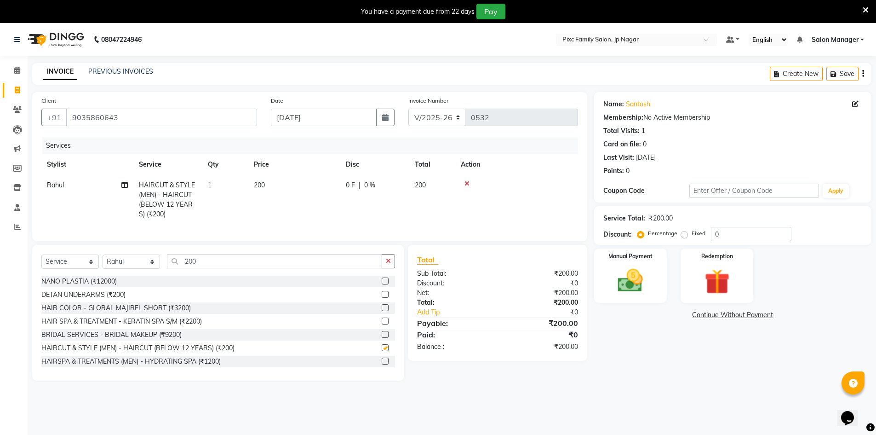
checkbox input "false"
click at [621, 288] on img at bounding box center [630, 280] width 42 height 30
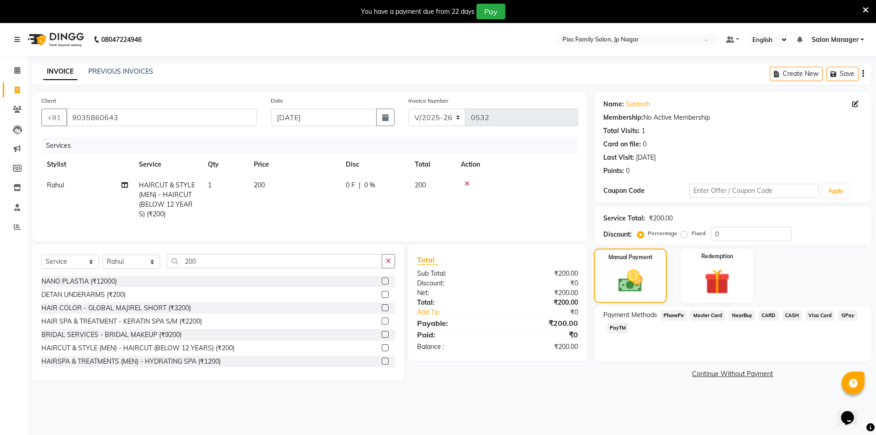
click at [669, 314] on span "PhonePe" at bounding box center [674, 315] width 26 height 11
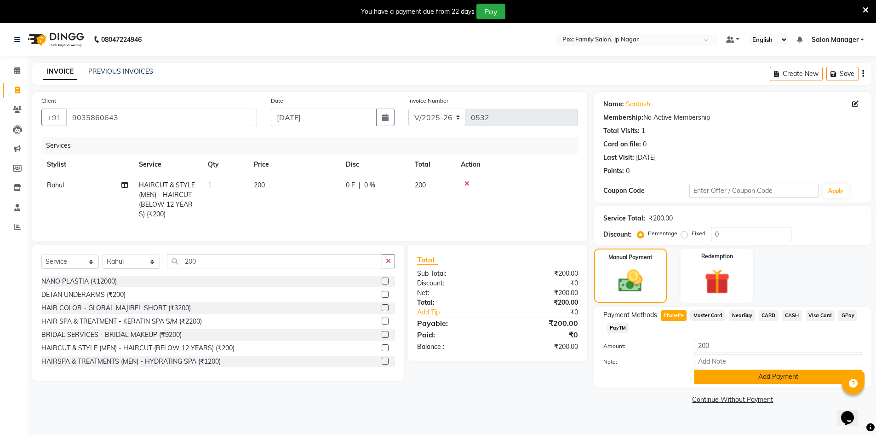
click at [740, 383] on button "Add Payment" at bounding box center [778, 376] width 168 height 14
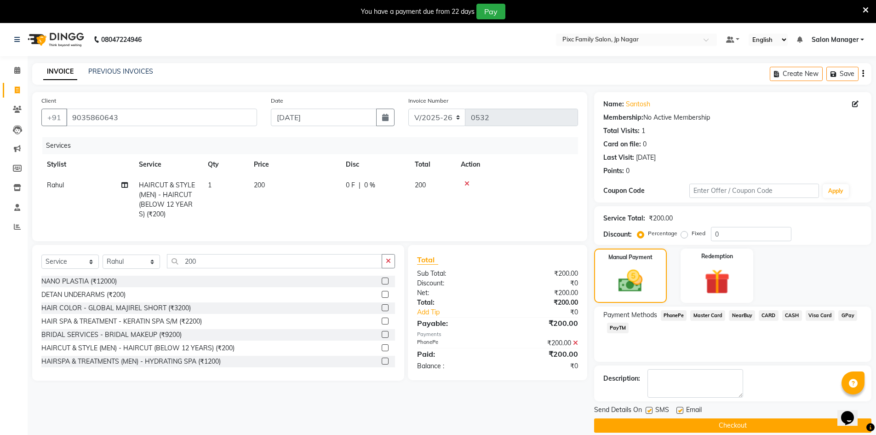
click at [718, 420] on button "Checkout" at bounding box center [732, 425] width 277 height 14
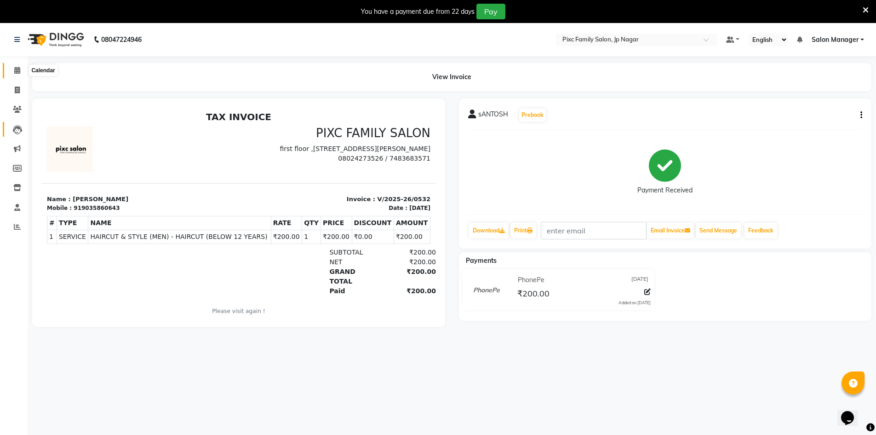
drag, startPoint x: 14, startPoint y: 67, endPoint x: 19, endPoint y: 126, distance: 59.6
click at [14, 67] on icon at bounding box center [17, 70] width 6 height 7
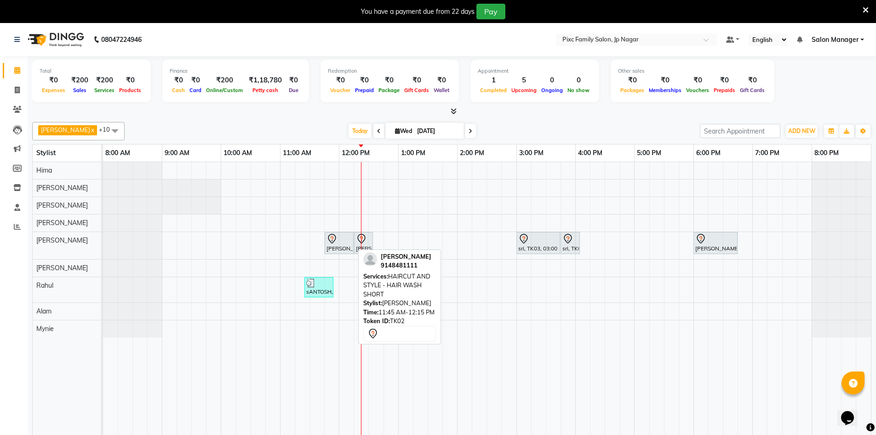
click at [345, 244] on div "[PERSON_NAME], TK02, 11:45 AM-12:15 PM, HAIRCUT AND STYLE - HAIR WASH SHORT" at bounding box center [339, 242] width 27 height 19
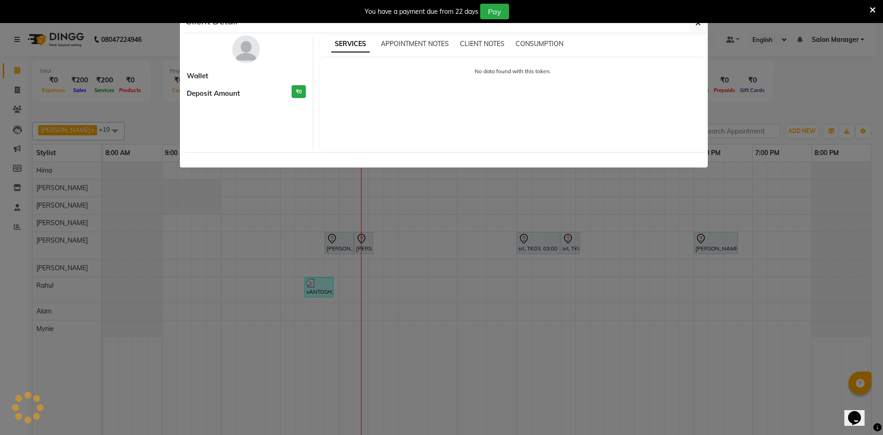
select select "7"
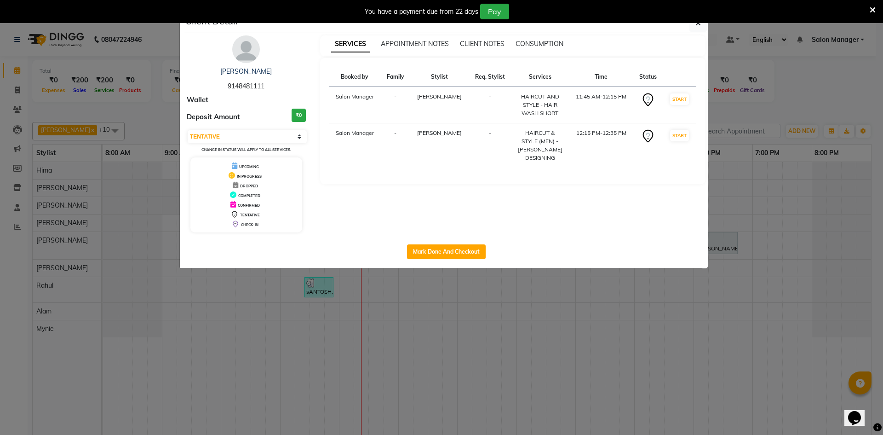
click at [445, 260] on div "Mark Done And Checkout" at bounding box center [445, 252] width 523 height 34
click at [446, 246] on button "Mark Done And Checkout" at bounding box center [446, 251] width 79 height 15
select select "8432"
select select "service"
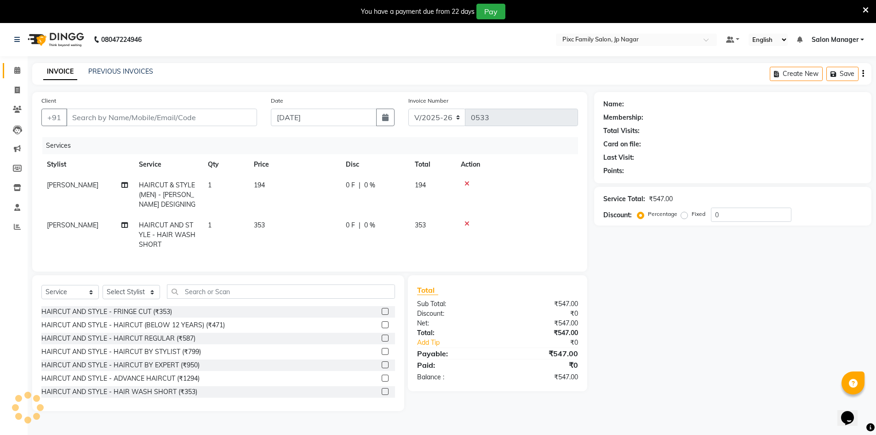
type input "9148481111"
select select "83813"
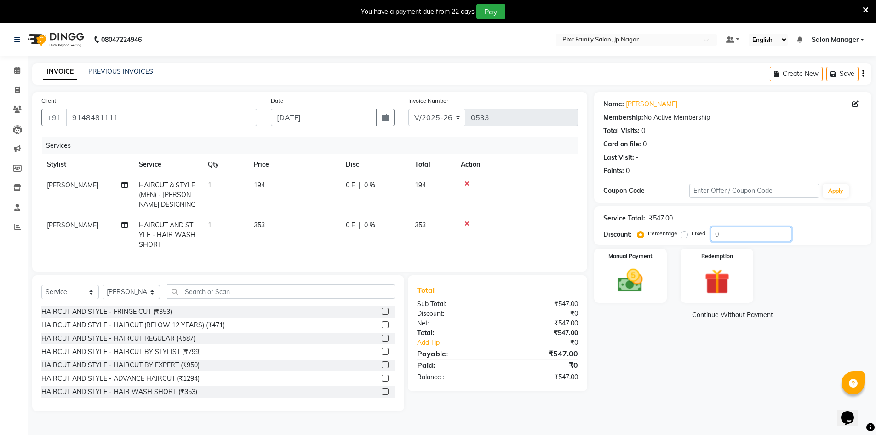
click at [733, 236] on input "0" at bounding box center [751, 234] width 80 height 14
click at [692, 231] on label "Fixed" at bounding box center [699, 233] width 14 height 8
click at [684, 231] on input "Fixed" at bounding box center [686, 233] width 6 height 6
radio input "true"
click at [717, 233] on input "0" at bounding box center [751, 234] width 80 height 14
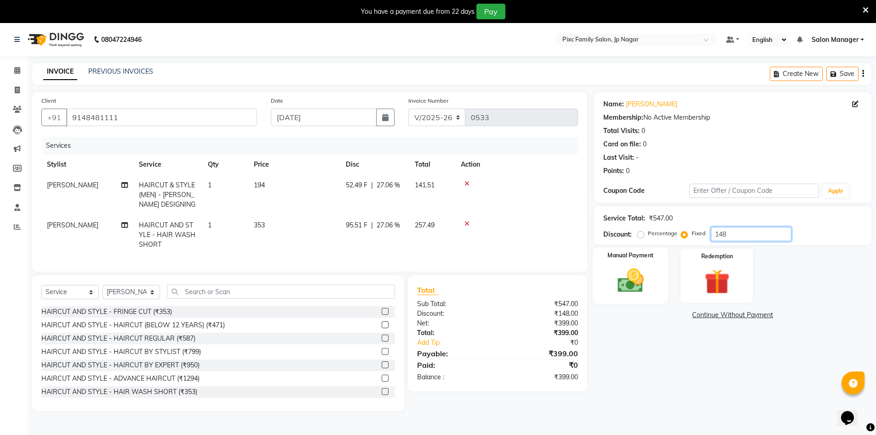
type input "148"
click at [632, 280] on img at bounding box center [630, 280] width 42 height 30
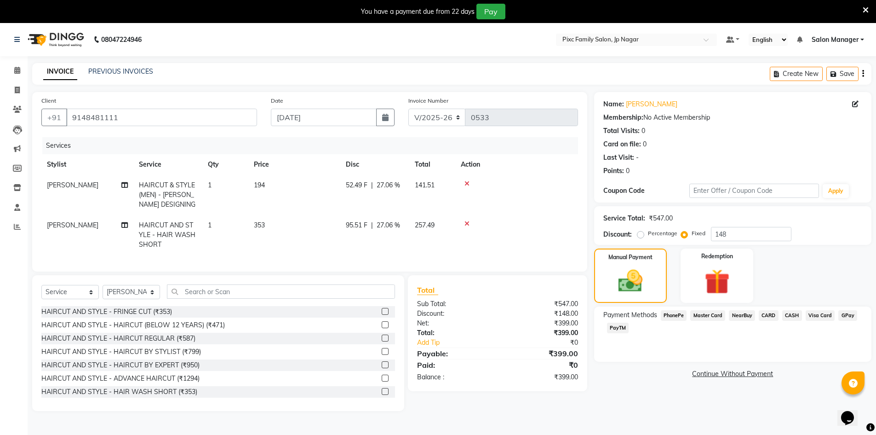
click at [681, 316] on span "PhonePe" at bounding box center [674, 315] width 26 height 11
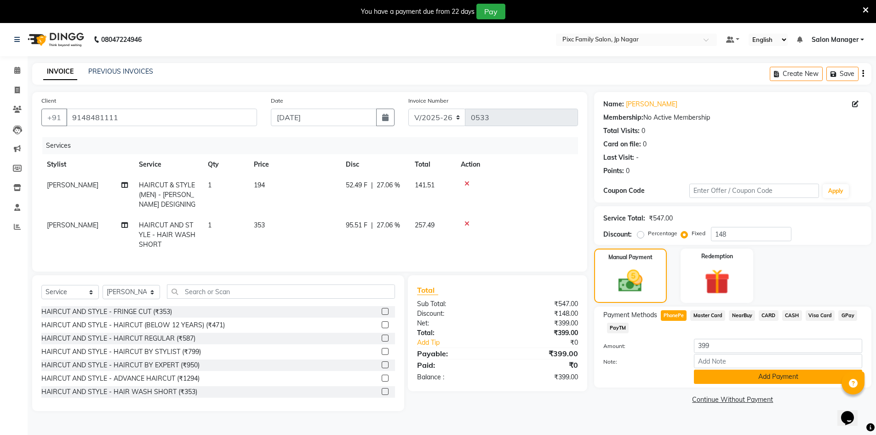
click at [745, 383] on button "Add Payment" at bounding box center [778, 376] width 168 height 14
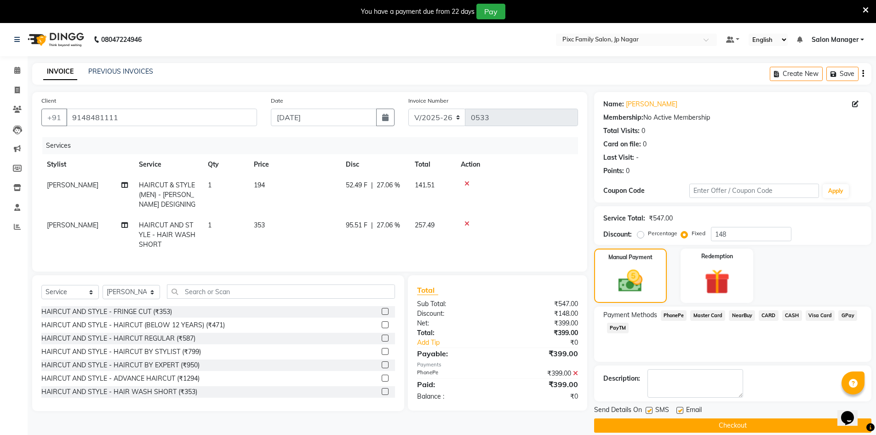
click at [706, 425] on button "Checkout" at bounding box center [732, 425] width 277 height 14
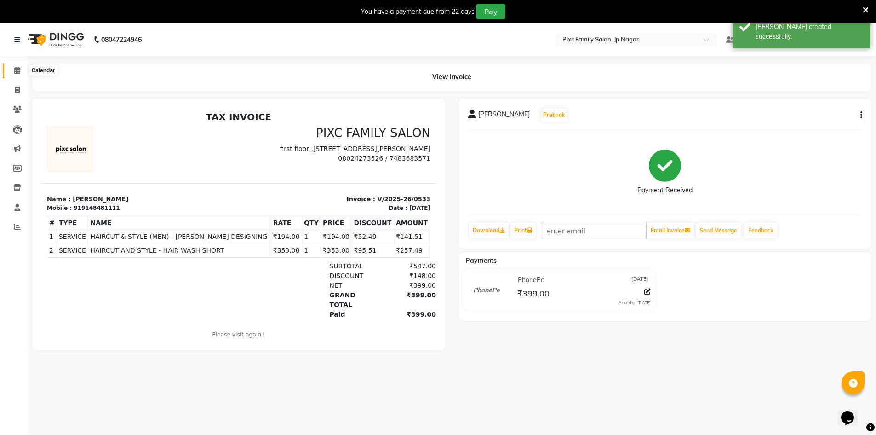
click at [15, 72] on icon at bounding box center [17, 70] width 6 height 7
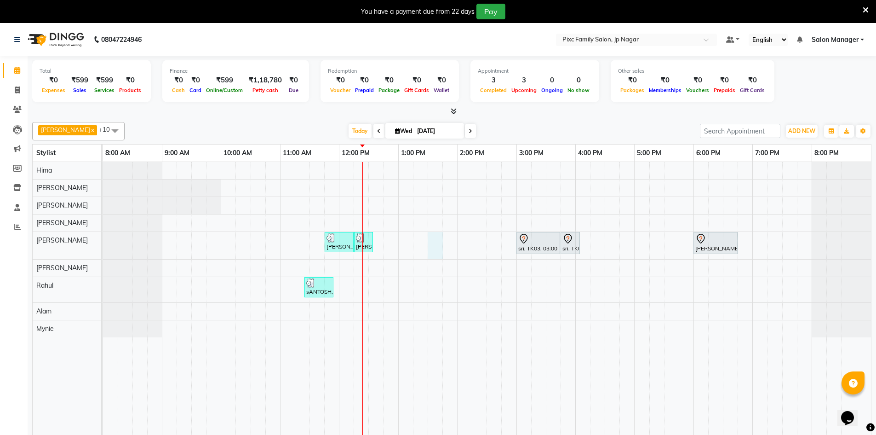
click at [430, 246] on div "[PERSON_NAME], TK02, 11:45 AM-12:15 PM, HAIRCUT AND STYLE - HAIR WASH SHORT [PE…" at bounding box center [487, 305] width 768 height 286
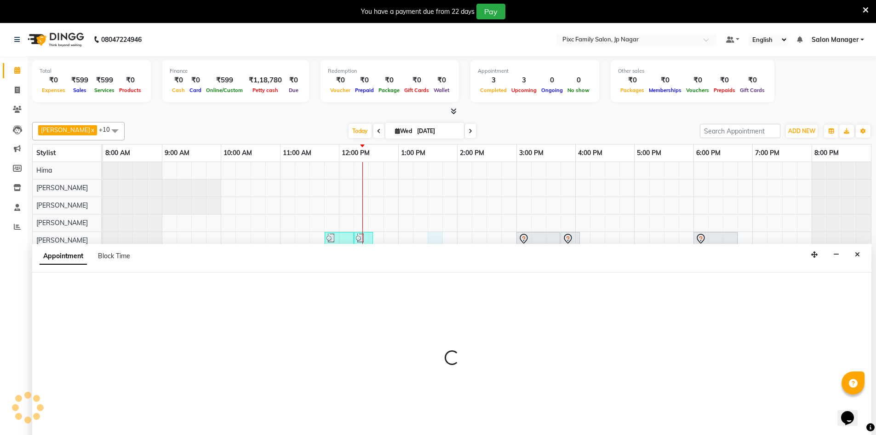
scroll to position [23, 0]
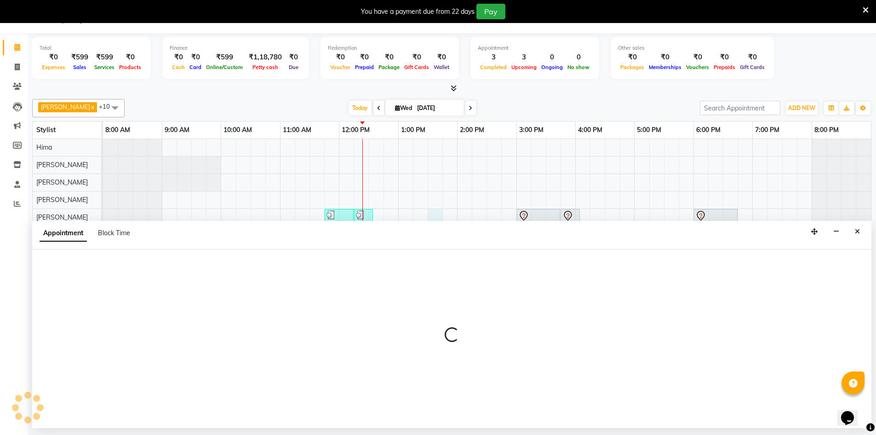
select select "83813"
select select "tentative"
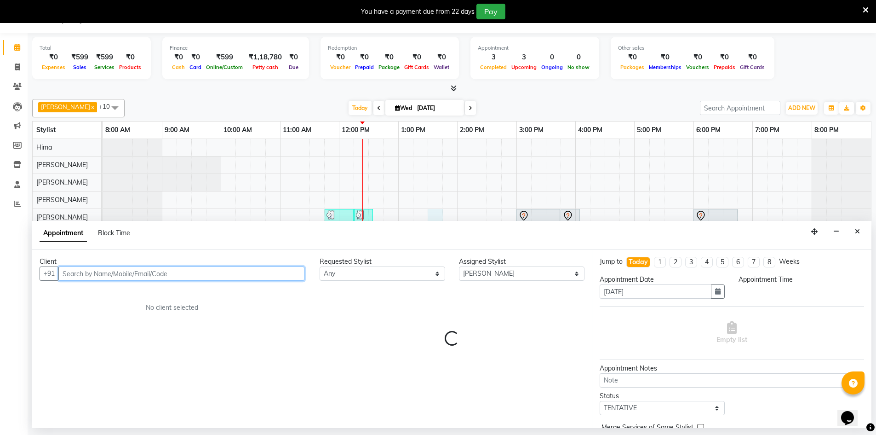
select select "810"
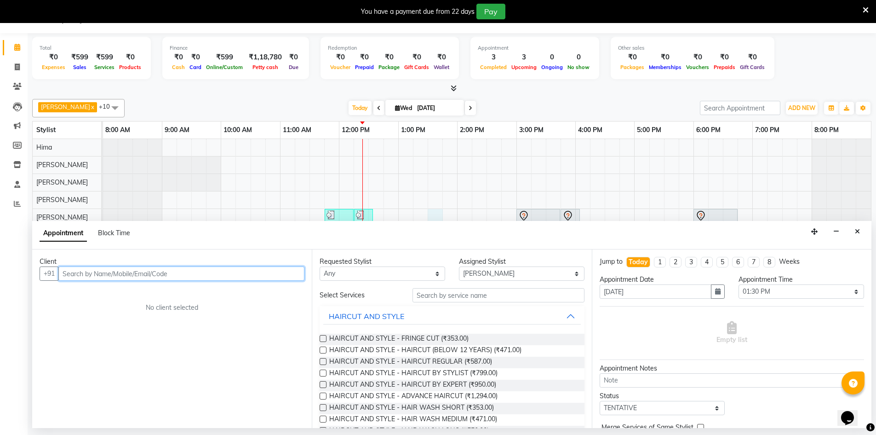
click at [140, 278] on input "text" at bounding box center [181, 273] width 246 height 14
type input "7002261251"
click at [277, 276] on span "Add Client" at bounding box center [285, 273] width 31 height 8
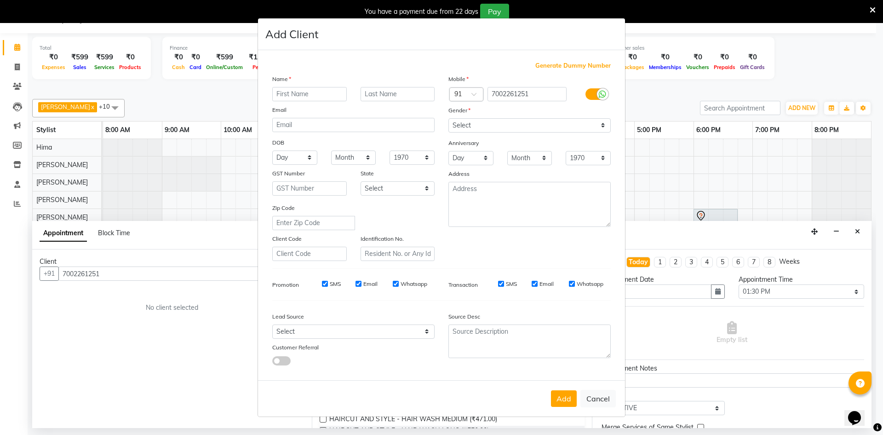
click at [316, 92] on input "text" at bounding box center [309, 94] width 75 height 14
type input "debo"
click at [397, 99] on input "text" at bounding box center [398, 94] width 75 height 14
type input "das"
click at [552, 129] on select "Select [DEMOGRAPHIC_DATA] [DEMOGRAPHIC_DATA] Other Prefer Not To Say" at bounding box center [529, 125] width 162 height 14
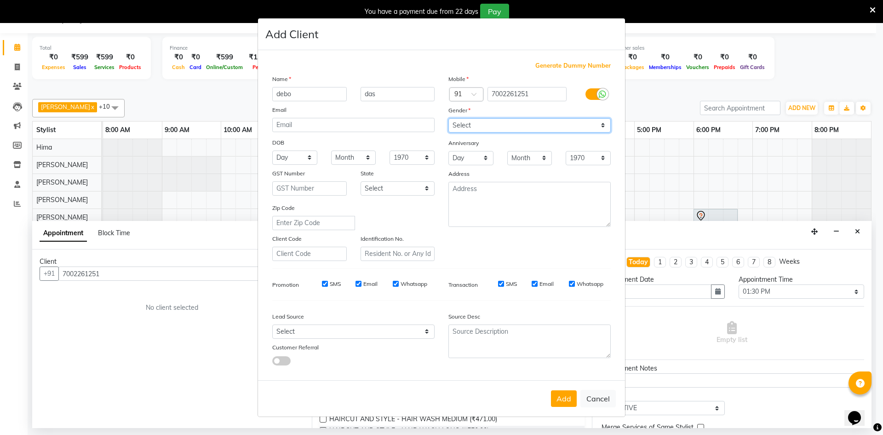
select select "[DEMOGRAPHIC_DATA]"
click at [448, 118] on select "Select [DEMOGRAPHIC_DATA] [DEMOGRAPHIC_DATA] Other Prefer Not To Say" at bounding box center [529, 125] width 162 height 14
click at [557, 400] on button "Add" at bounding box center [564, 398] width 26 height 17
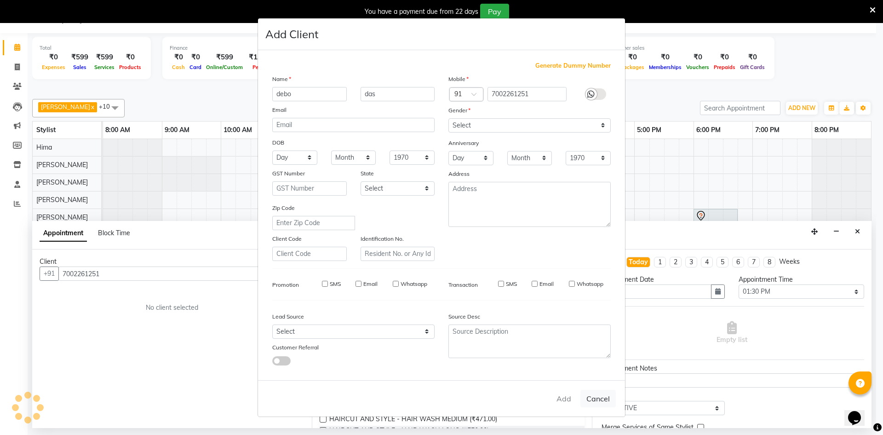
select select
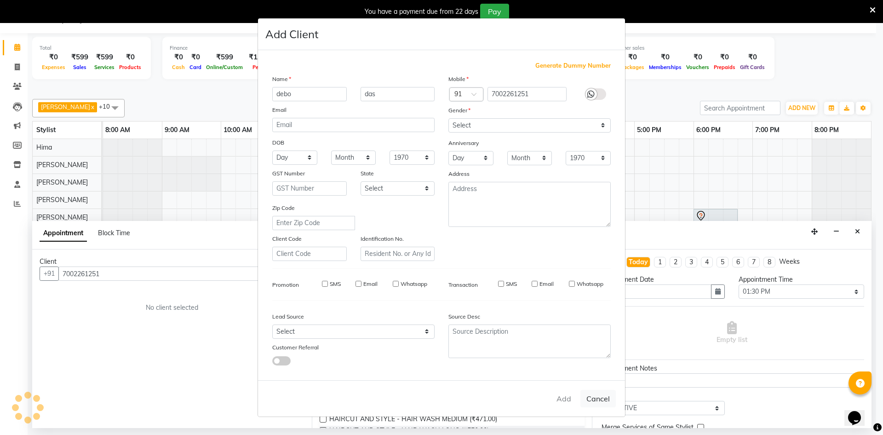
select select
checkbox input "false"
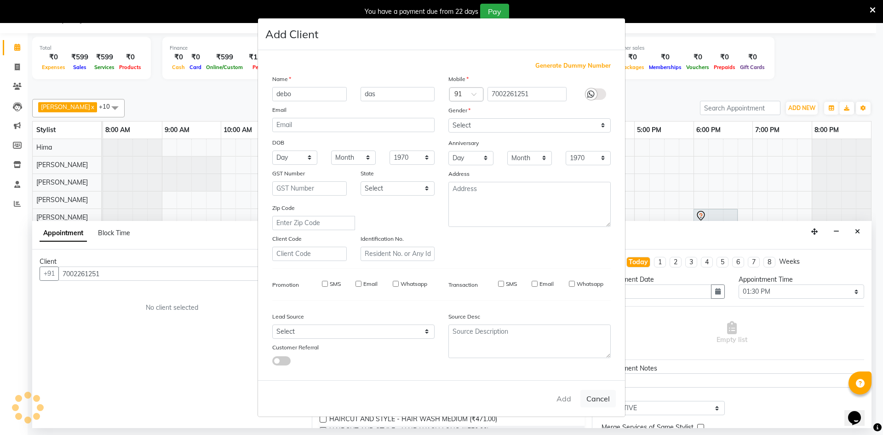
checkbox input "false"
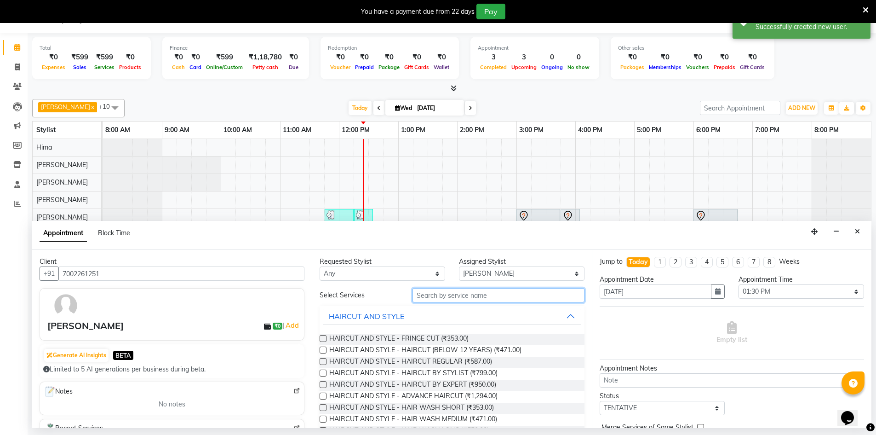
click at [504, 296] on input "text" at bounding box center [499, 295] width 172 height 14
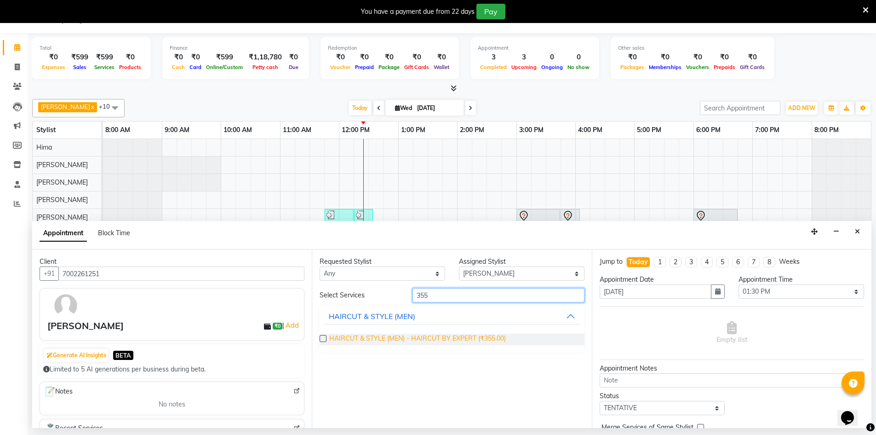
type input "355"
click at [365, 343] on span "HAIRCUT & STYLE (MEN) - HAIRCUT BY EXPERT (₹355.00)" at bounding box center [417, 338] width 177 height 11
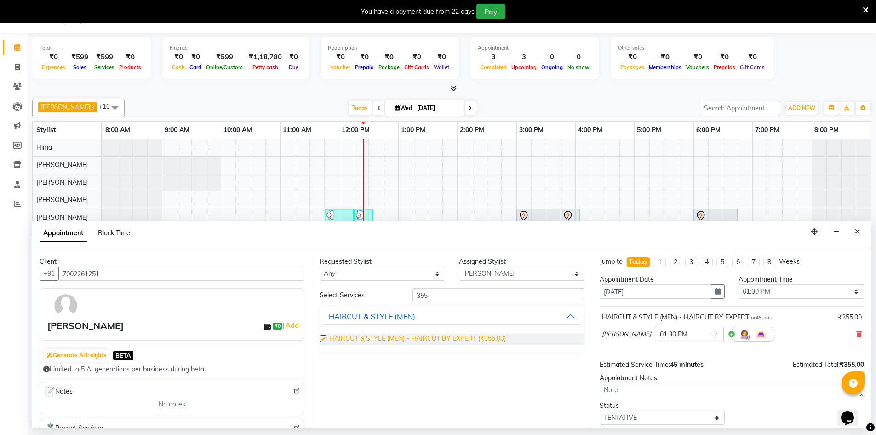
checkbox input "false"
click at [562, 296] on input "355" at bounding box center [499, 295] width 172 height 14
type input "3"
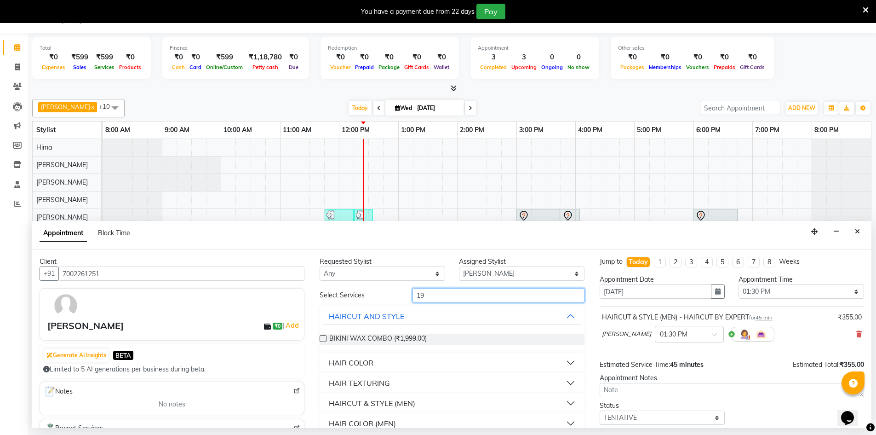
type input "19"
click at [525, 402] on button "HAIRCUT & STYLE (MEN)" at bounding box center [451, 403] width 257 height 17
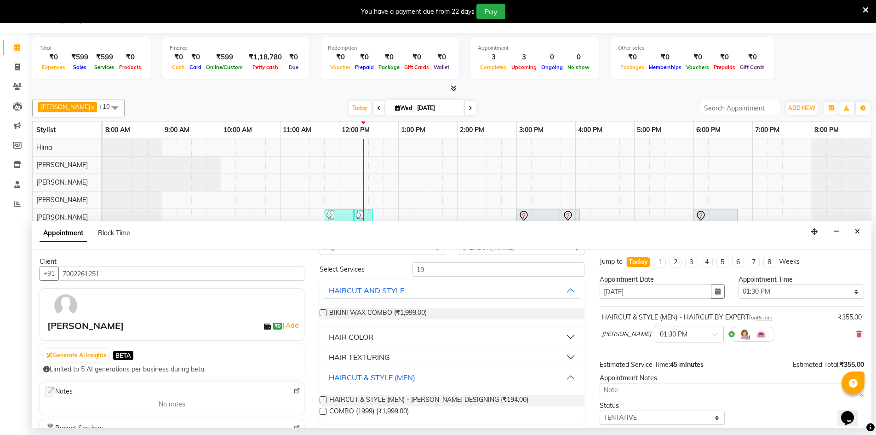
scroll to position [51, 0]
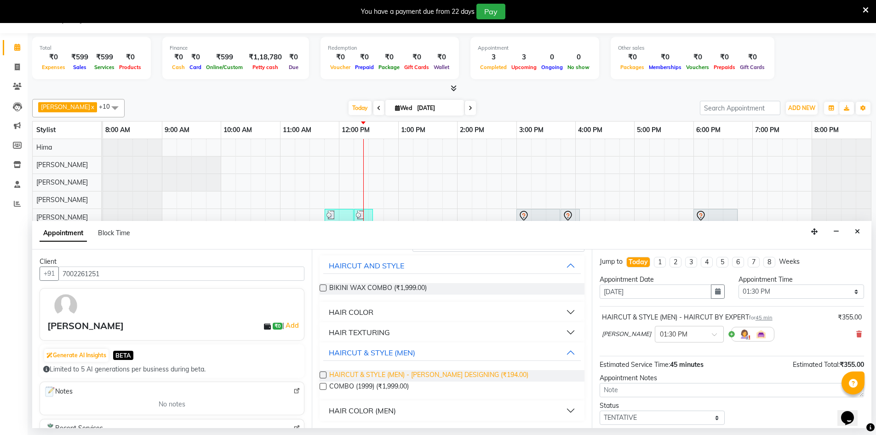
click at [478, 377] on span "HAIRCUT & STYLE (MEN) - [PERSON_NAME] DESIGNING (₹194.00)" at bounding box center [428, 375] width 199 height 11
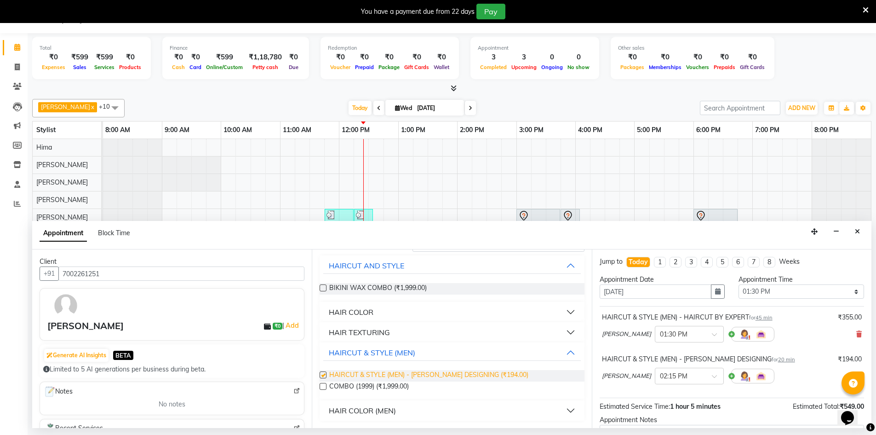
checkbox input "false"
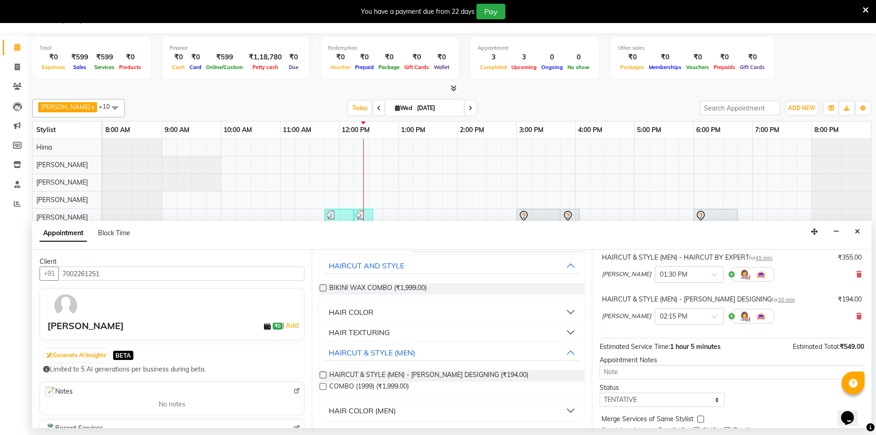
scroll to position [97, 0]
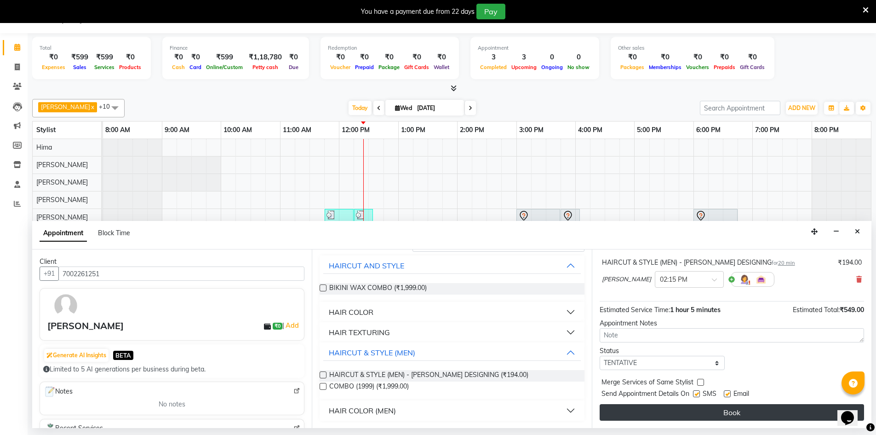
click at [747, 417] on button "Book" at bounding box center [732, 412] width 264 height 17
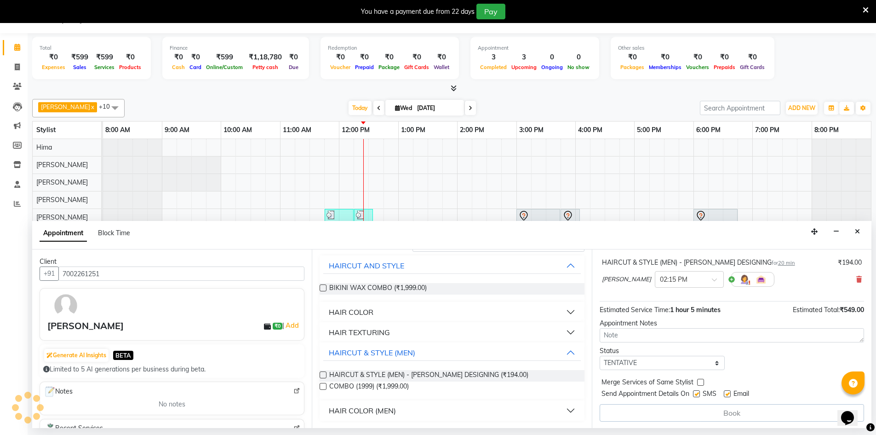
scroll to position [0, 0]
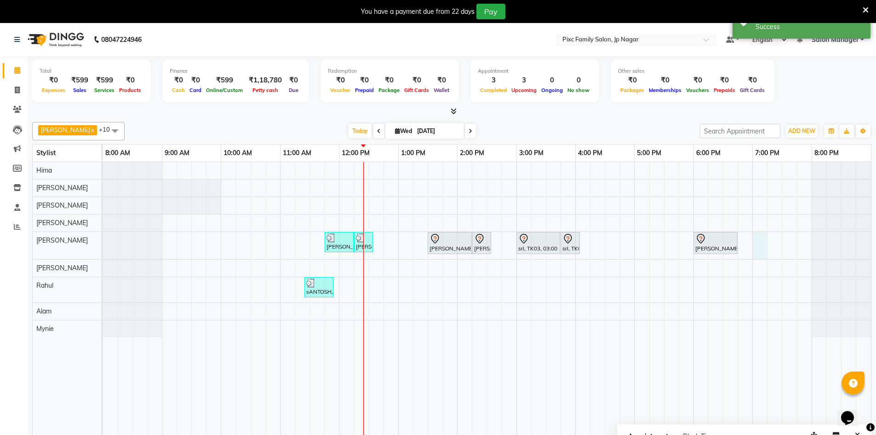
click at [762, 246] on div "[PERSON_NAME], TK02, 11:45 AM-12:15 PM, HAIRCUT AND STYLE - HAIR WASH SHORT [PE…" at bounding box center [487, 305] width 768 height 286
select select "83813"
select select "1140"
select select "tentative"
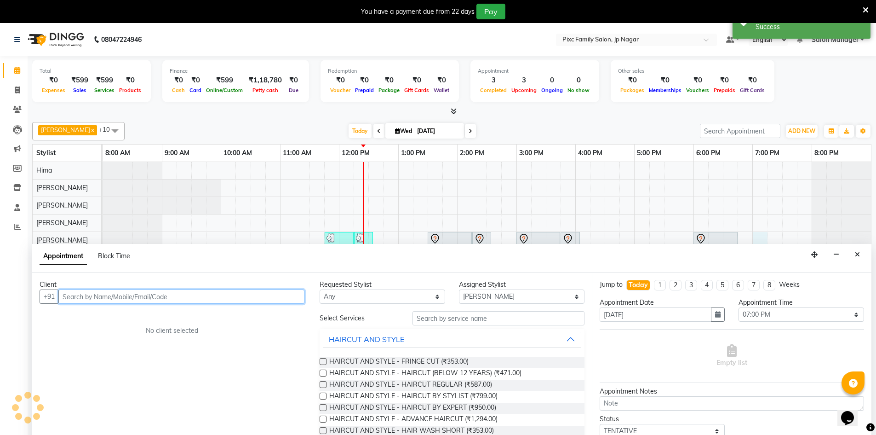
scroll to position [23, 0]
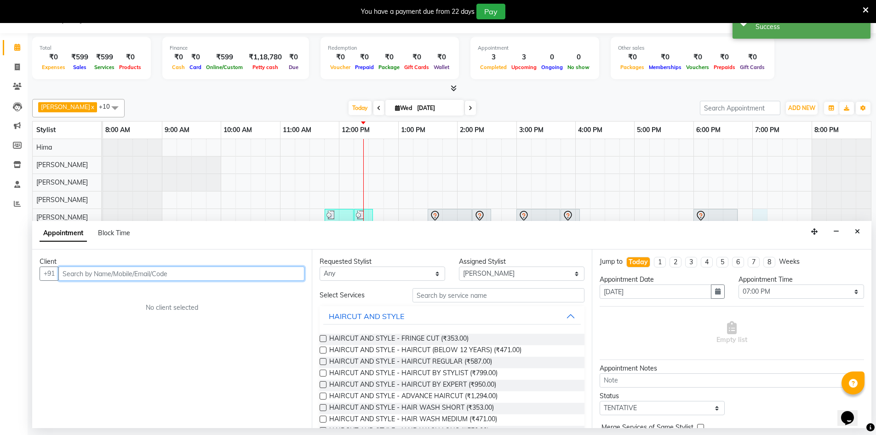
click at [164, 280] on input "text" at bounding box center [181, 273] width 246 height 14
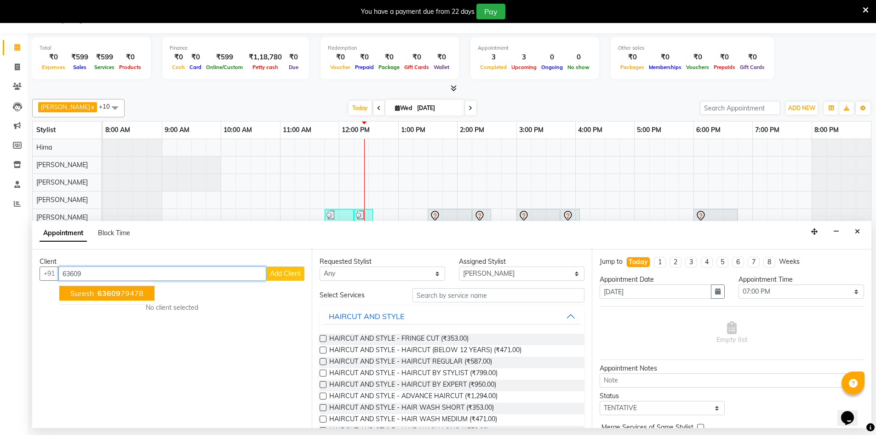
click at [124, 300] on button "Suresh 63609 79478" at bounding box center [106, 293] width 95 height 15
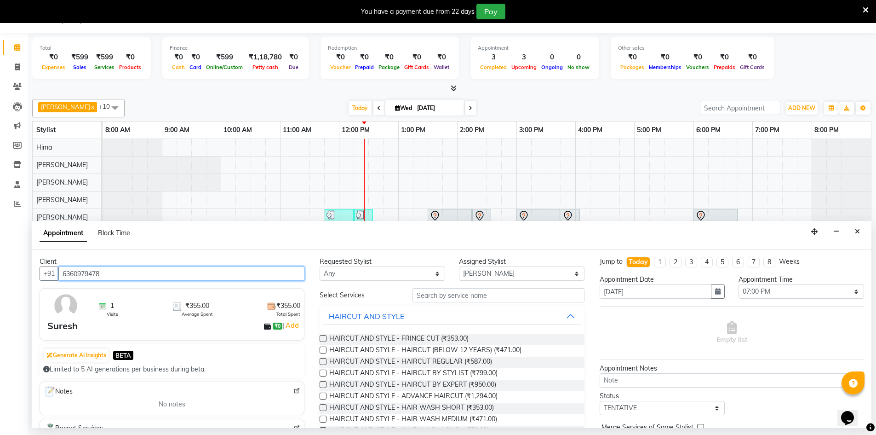
type input "6360979478"
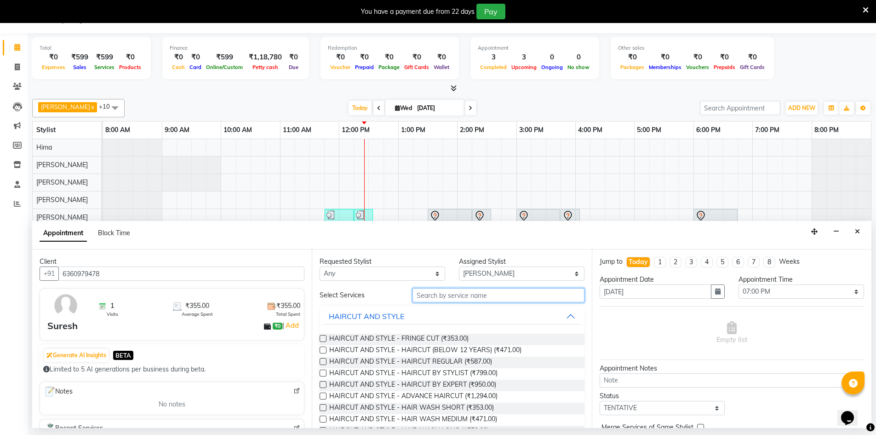
click at [487, 299] on input "text" at bounding box center [499, 295] width 172 height 14
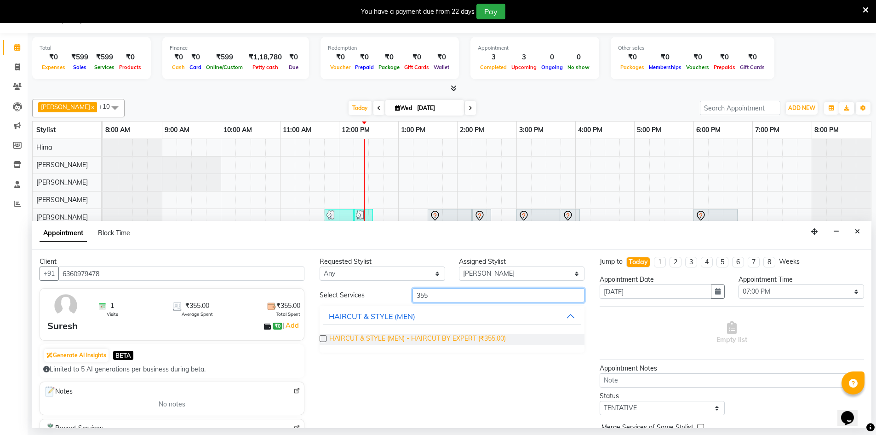
type input "355"
click at [490, 334] on span "HAIRCUT & STYLE (MEN) - HAIRCUT BY EXPERT (₹355.00)" at bounding box center [417, 338] width 177 height 11
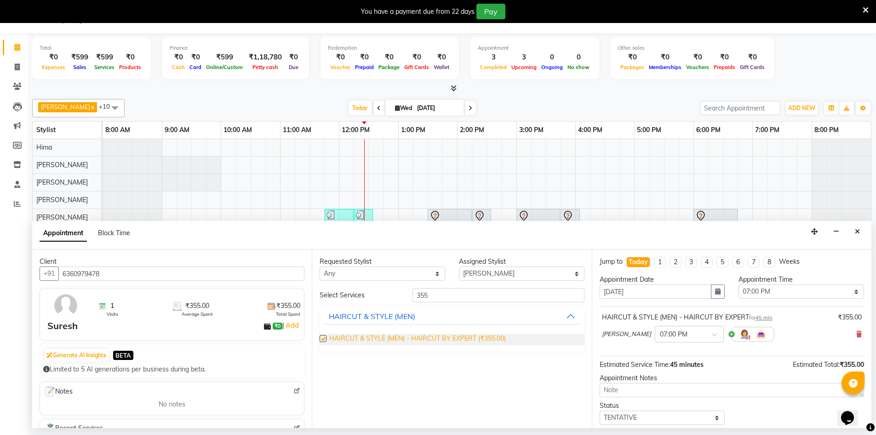
checkbox input "false"
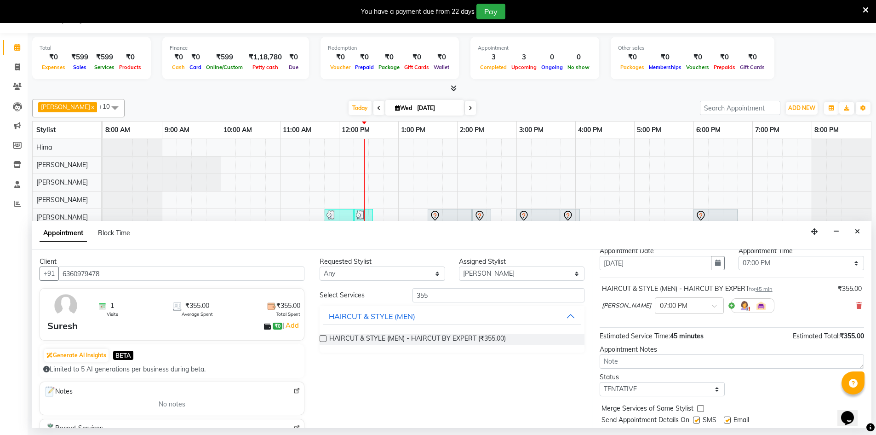
scroll to position [55, 0]
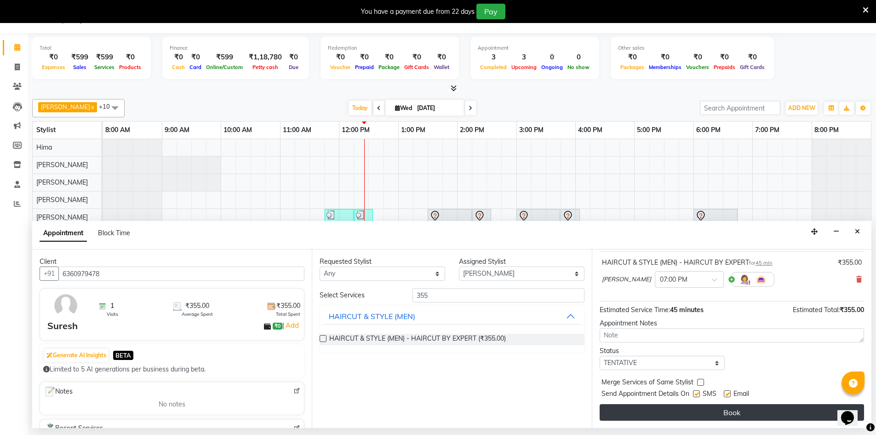
click at [730, 412] on button "Book" at bounding box center [732, 412] width 264 height 17
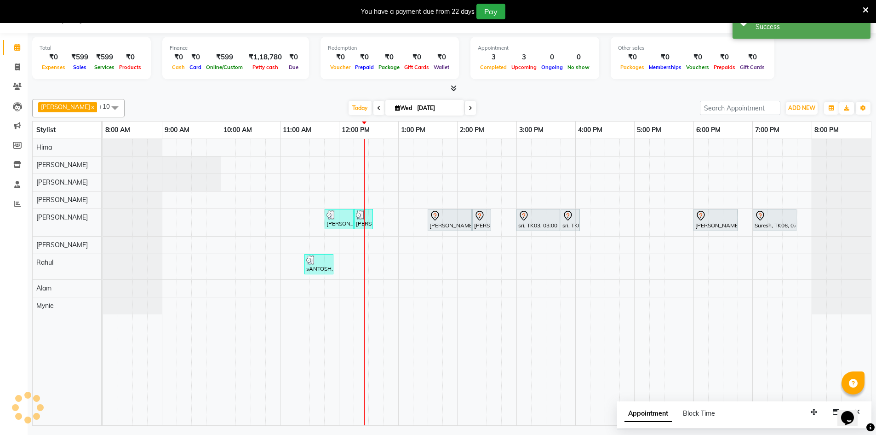
scroll to position [0, 0]
